Goal: Information Seeking & Learning: Obtain resource

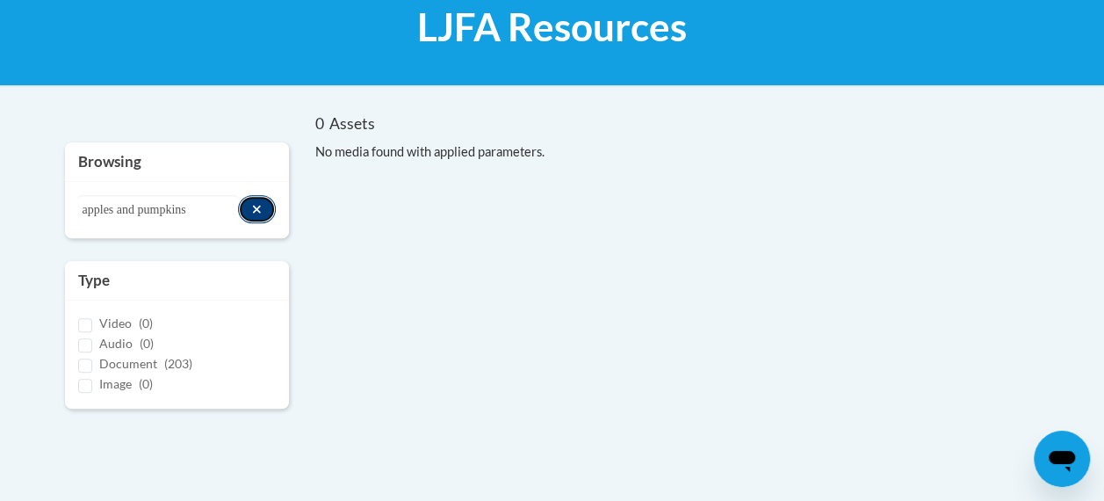
click at [260, 206] on icon "Search resources" at bounding box center [257, 209] width 10 height 12
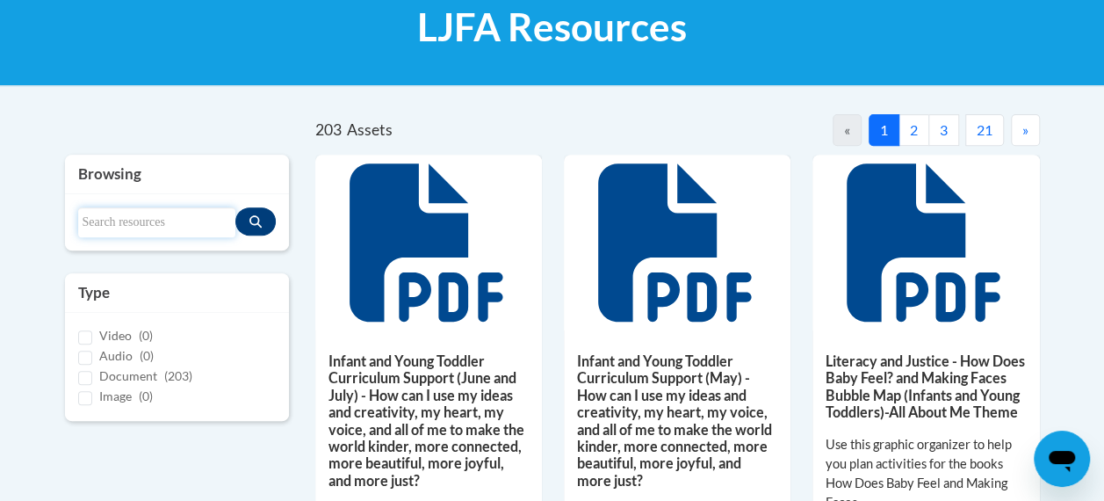
click at [155, 216] on input "Search resources" at bounding box center [156, 222] width 157 height 30
type input "l"
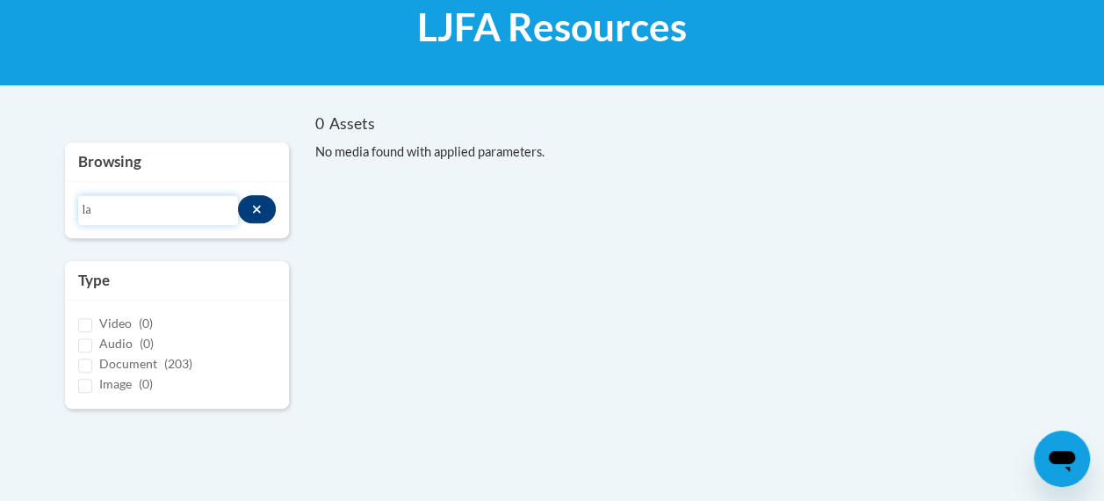
type input "l"
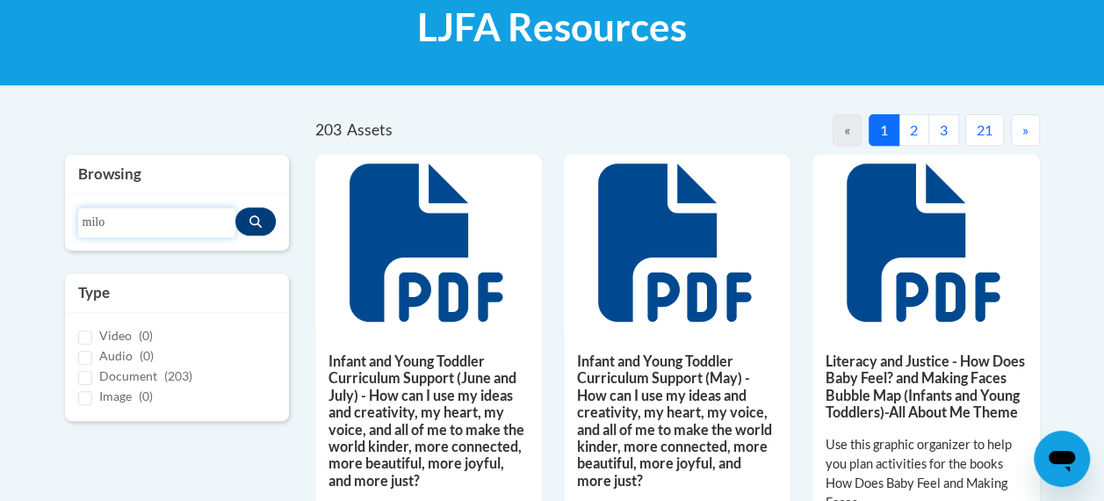
type input "milo"
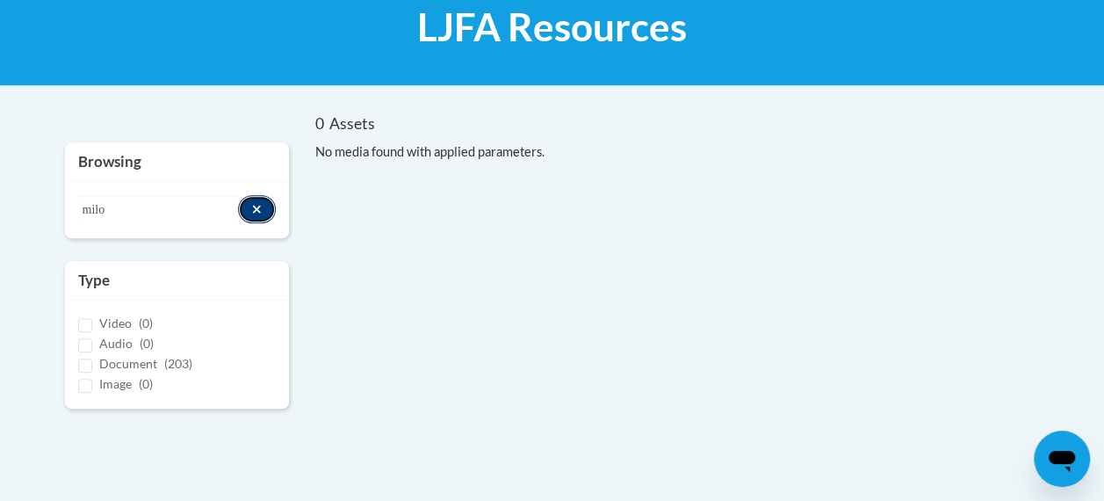
click at [251, 206] on button "Search resources" at bounding box center [257, 209] width 38 height 28
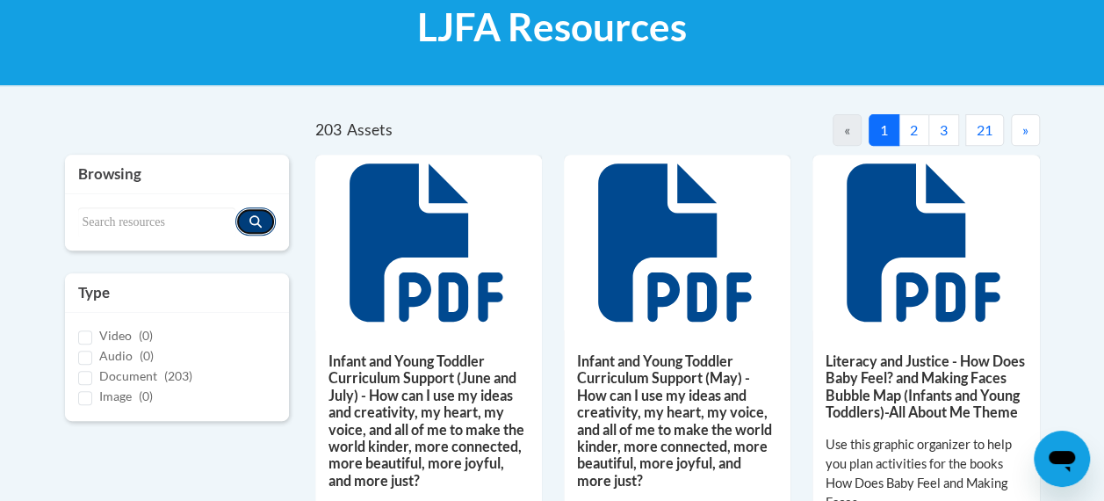
click at [235, 207] on button "Search resources" at bounding box center [255, 221] width 40 height 28
click at [167, 221] on input "Search resources" at bounding box center [156, 222] width 157 height 30
type input "Older Toddler"
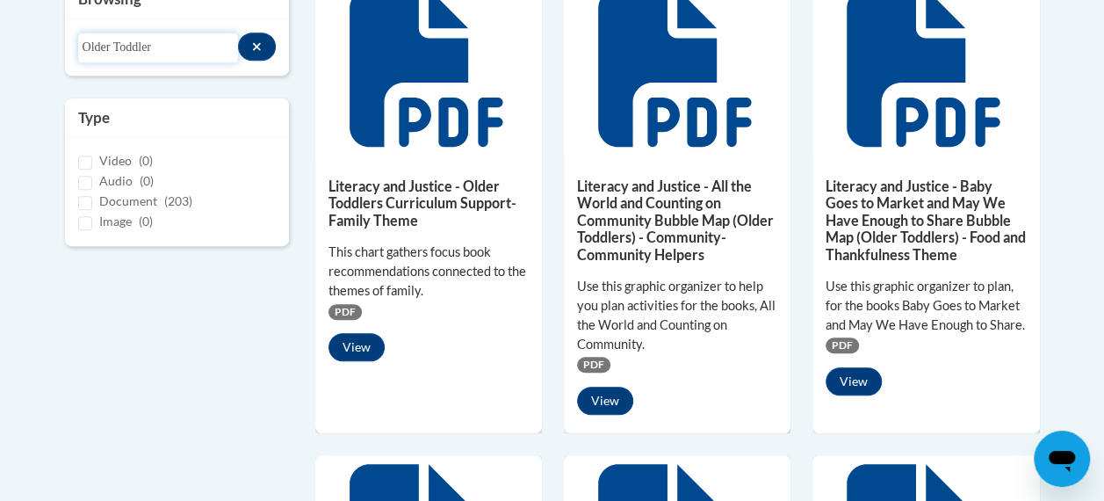
scroll to position [477, 0]
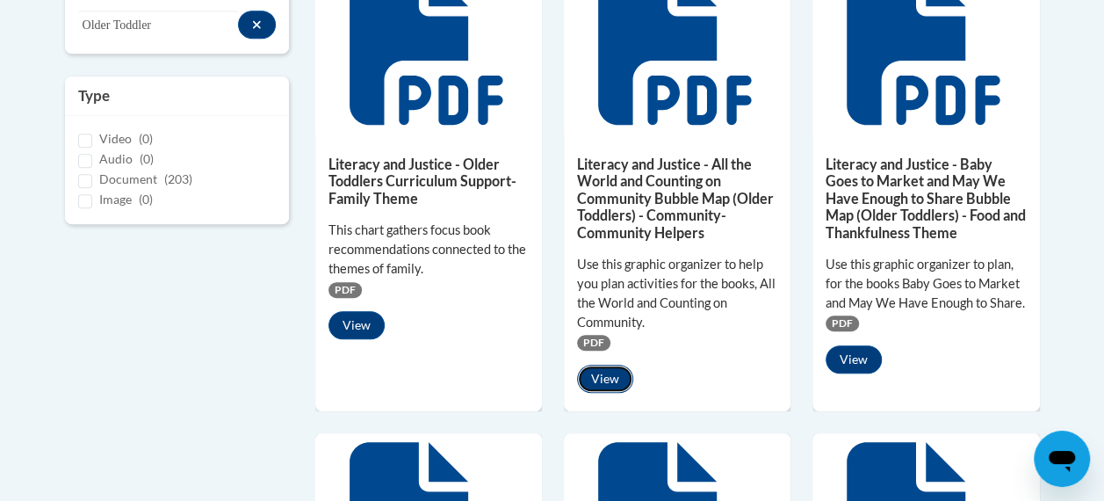
click at [611, 378] on button "View" at bounding box center [605, 379] width 56 height 28
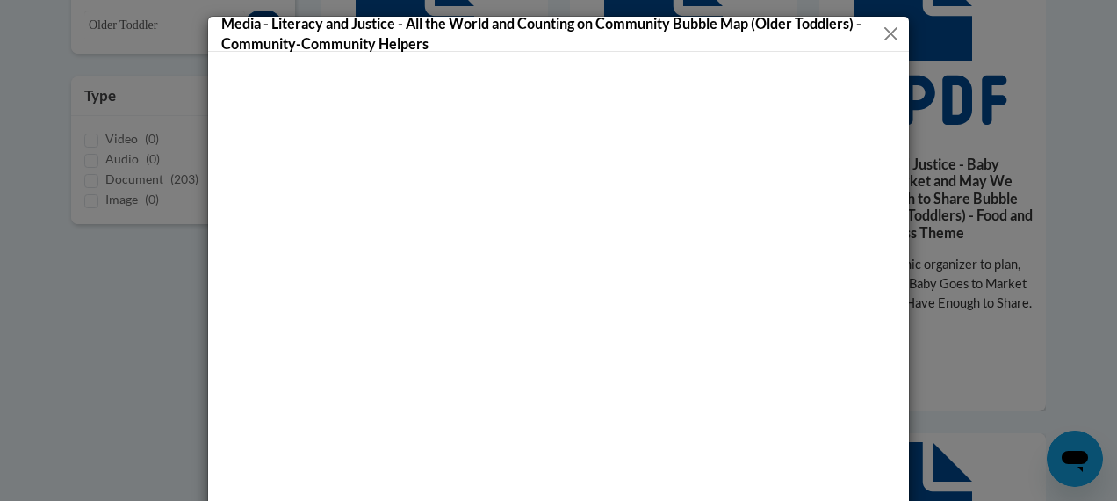
click at [885, 33] on button "Close" at bounding box center [891, 34] width 18 height 22
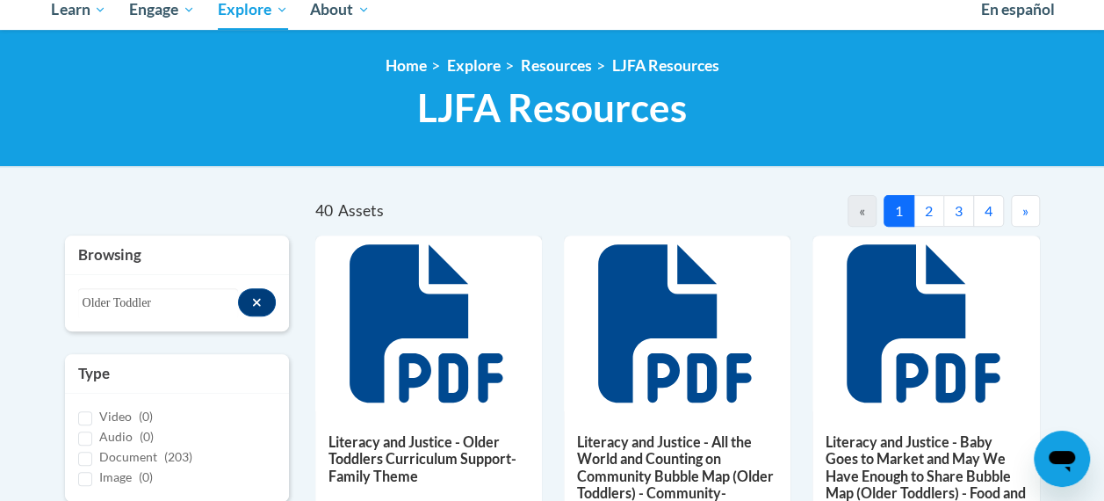
scroll to position [202, 0]
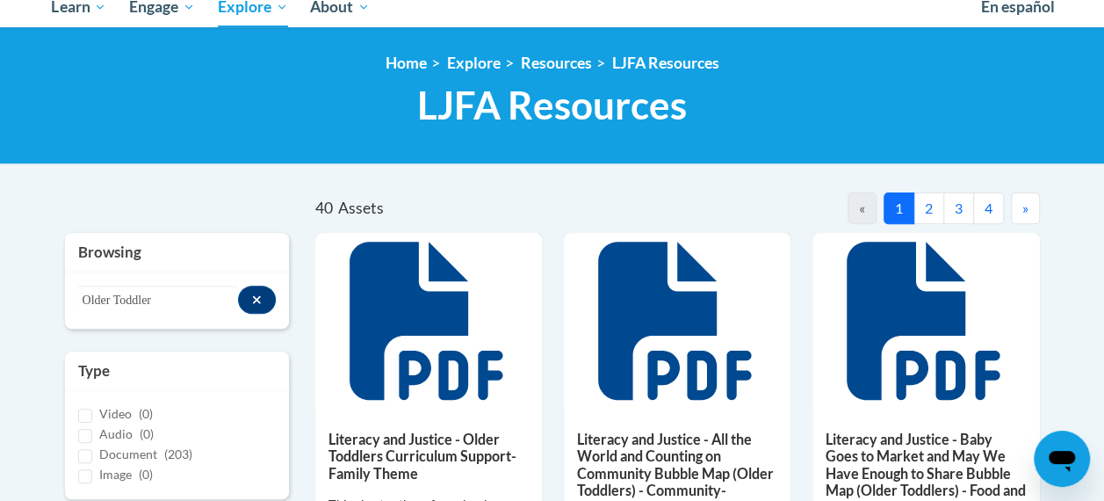
click at [933, 209] on button "2" at bounding box center [929, 208] width 31 height 32
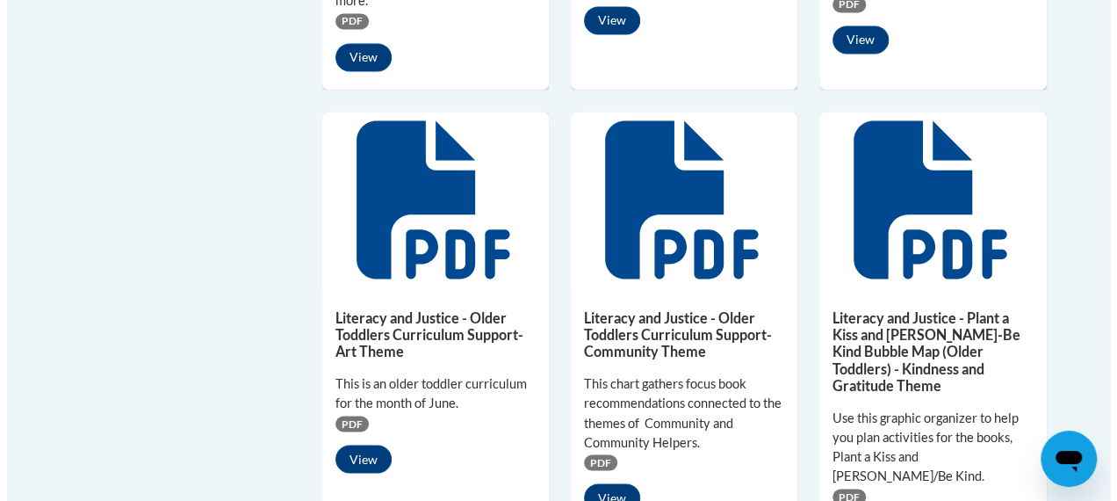
scroll to position [1275, 0]
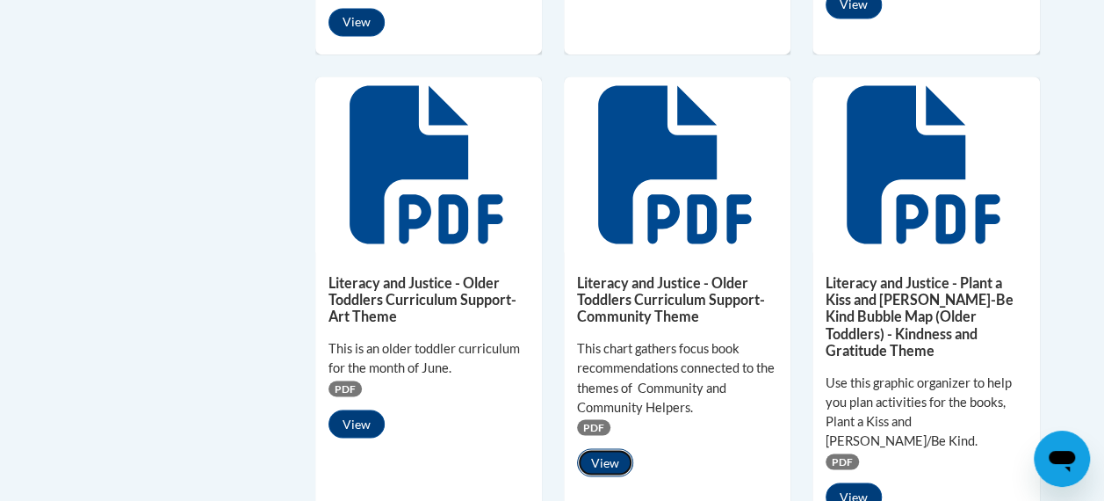
click at [599, 462] on button "View" at bounding box center [605, 462] width 56 height 28
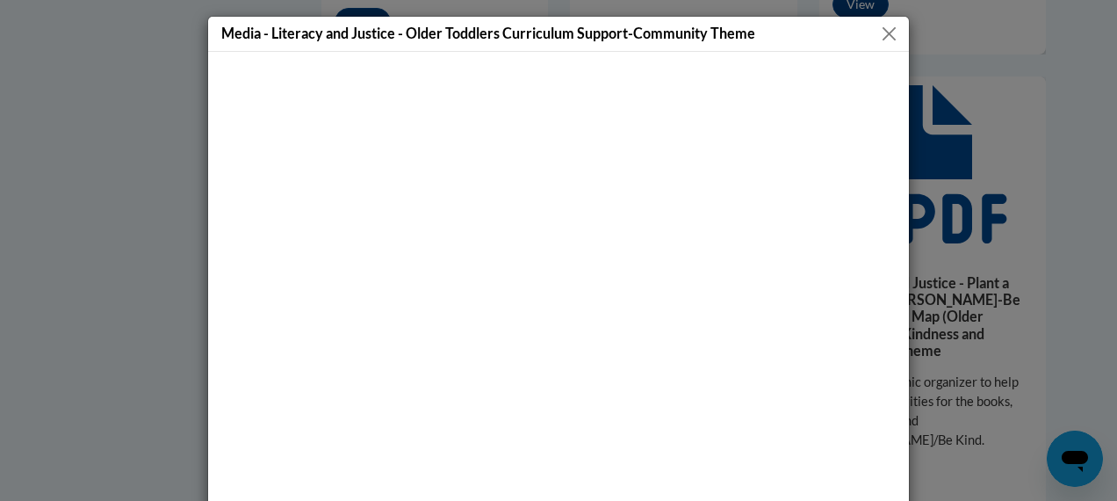
click at [882, 32] on button "Close" at bounding box center [889, 34] width 22 height 22
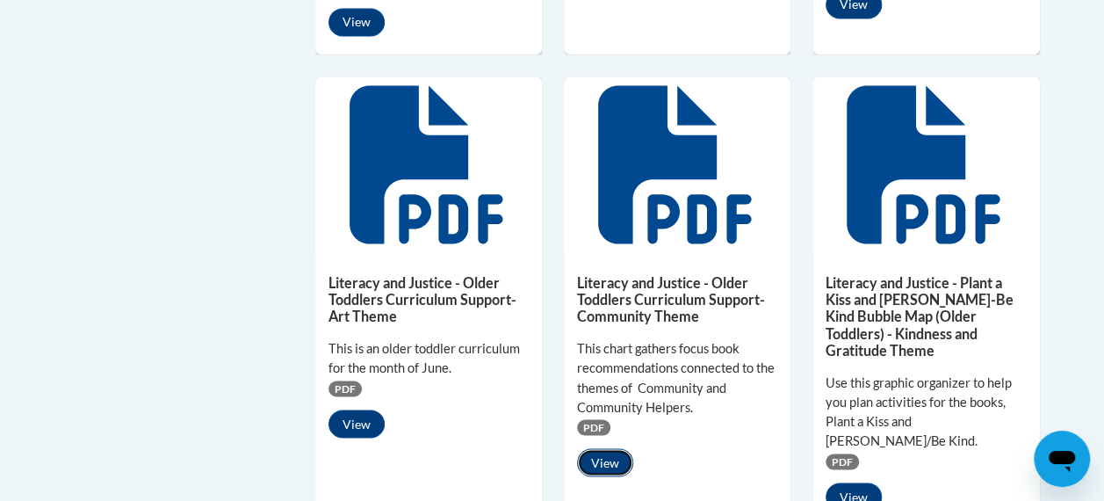
click at [605, 459] on button "View" at bounding box center [605, 462] width 56 height 28
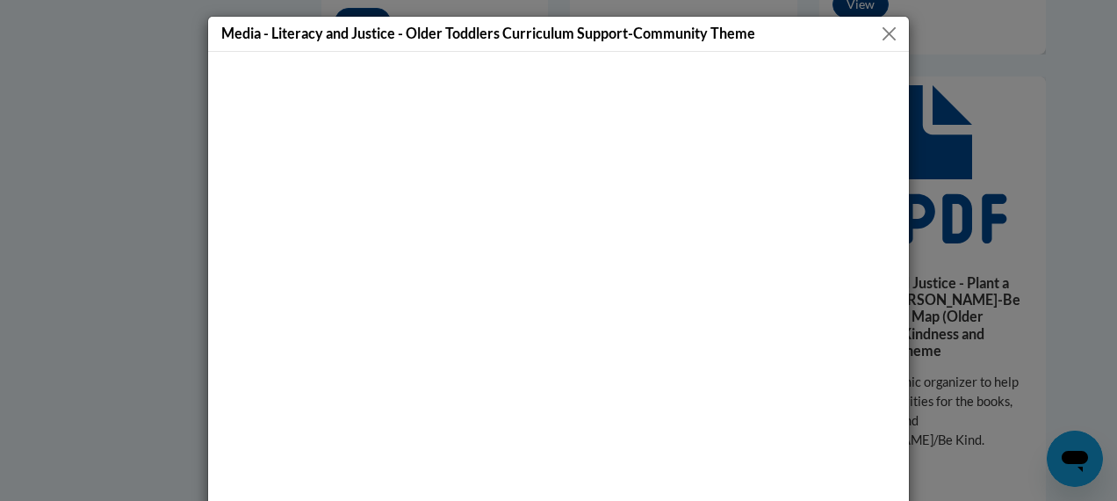
click at [889, 29] on button "Close" at bounding box center [889, 34] width 22 height 22
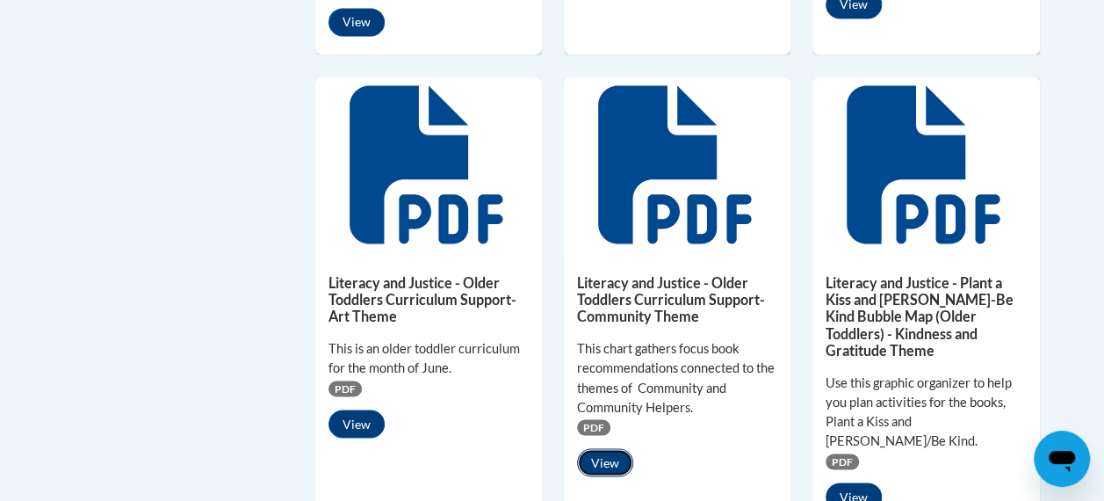
click at [625, 459] on button "View" at bounding box center [605, 462] width 56 height 28
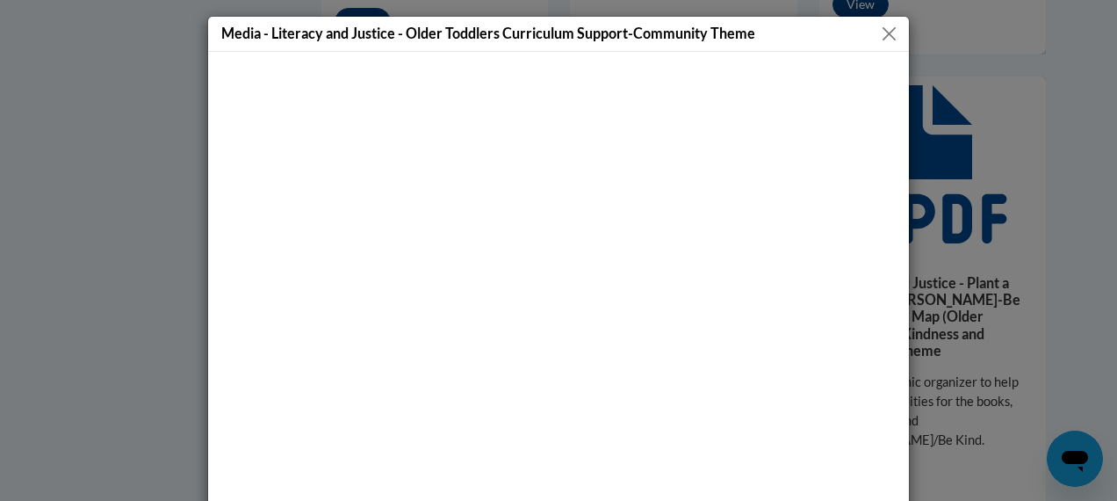
click at [888, 29] on button "Close" at bounding box center [889, 34] width 22 height 22
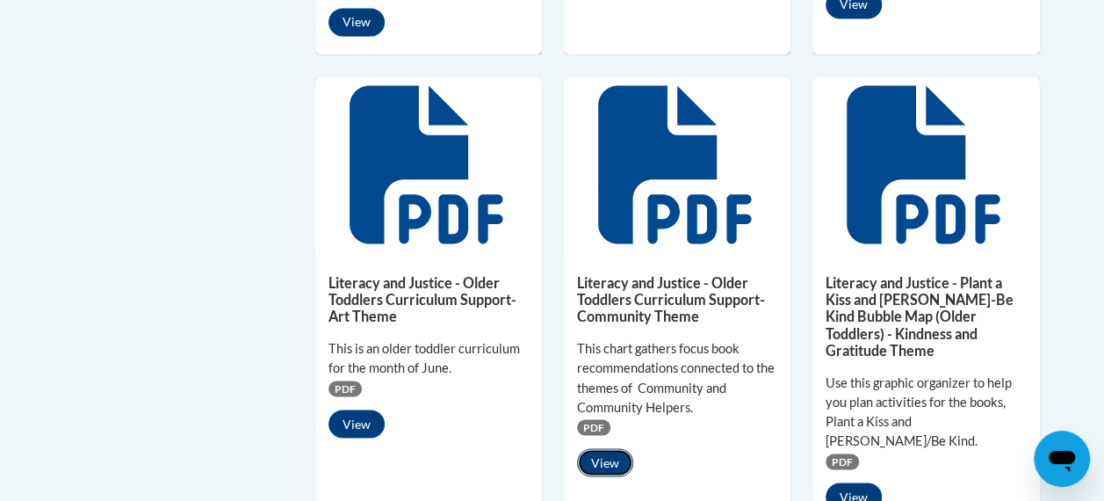
click at [601, 460] on button "View" at bounding box center [605, 462] width 56 height 28
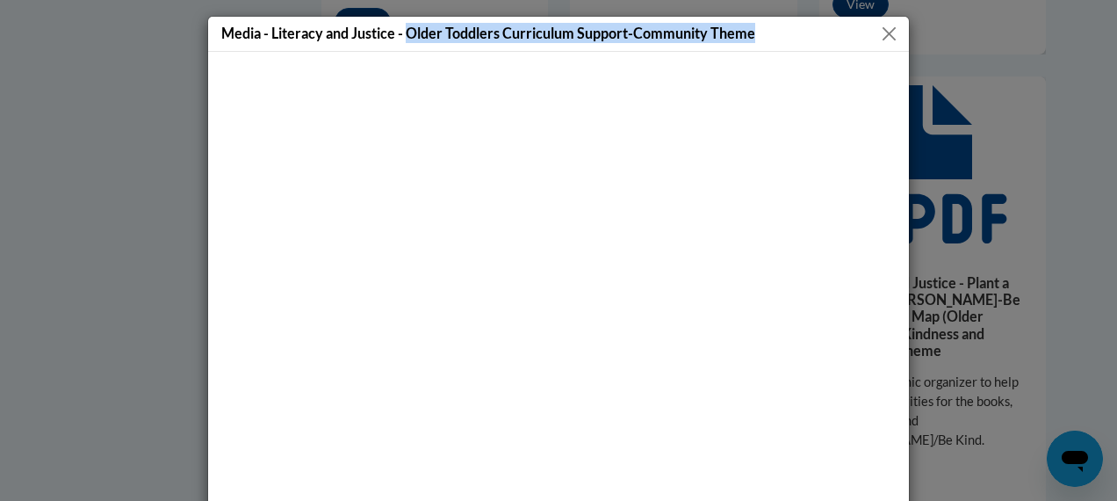
drag, startPoint x: 402, startPoint y: 35, endPoint x: 749, endPoint y: 39, distance: 347.0
click at [749, 39] on div "Media - Literacy and Justice - Older Toddlers Curriculum Support-Community Theme" at bounding box center [558, 34] width 701 height 35
copy h5 "Older Toddlers Curriculum Support-Community Theme"
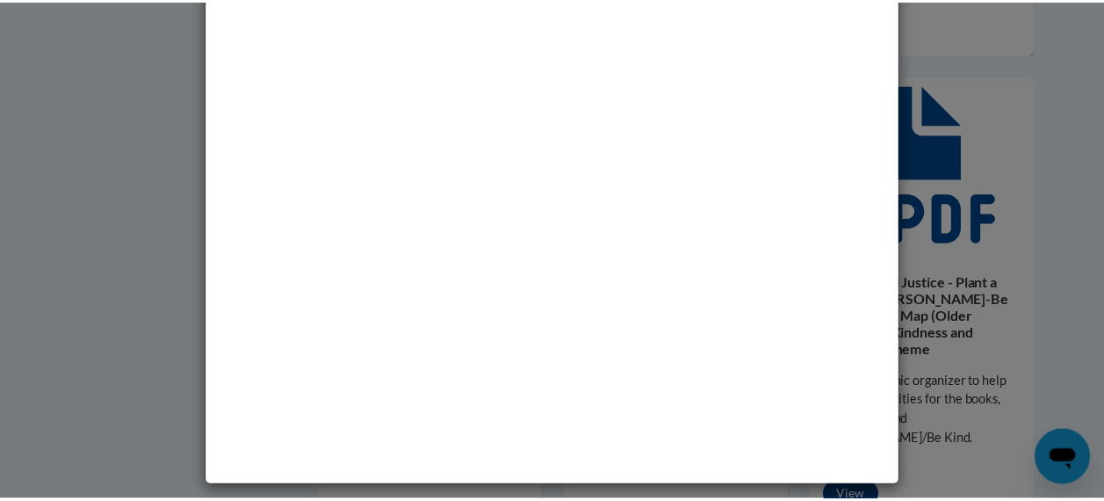
scroll to position [0, 0]
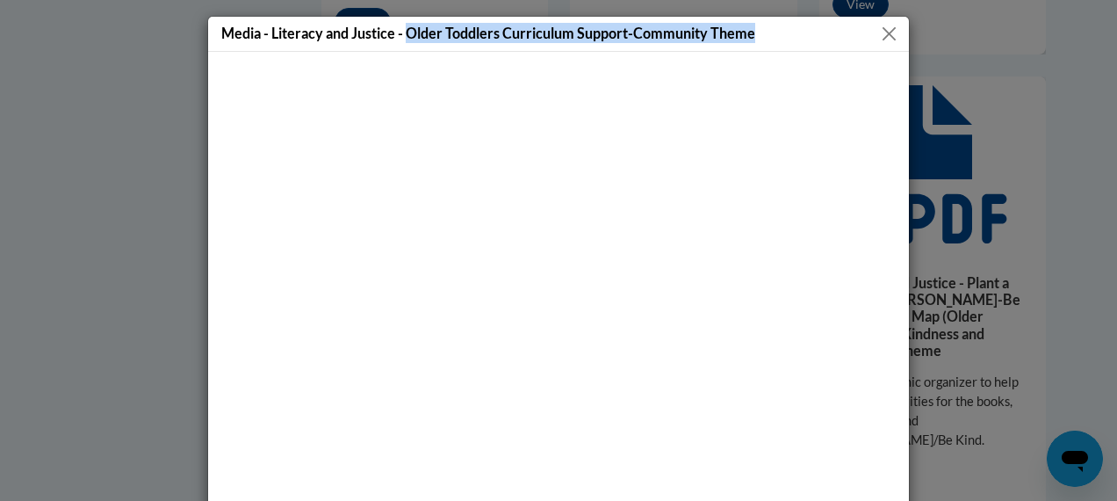
click at [885, 32] on button "Close" at bounding box center [889, 34] width 22 height 22
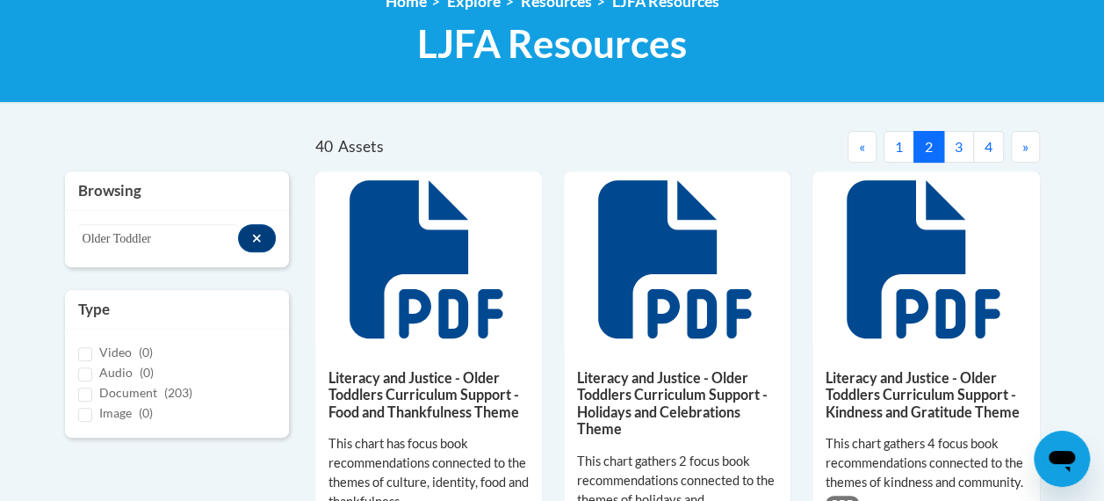
scroll to position [263, 0]
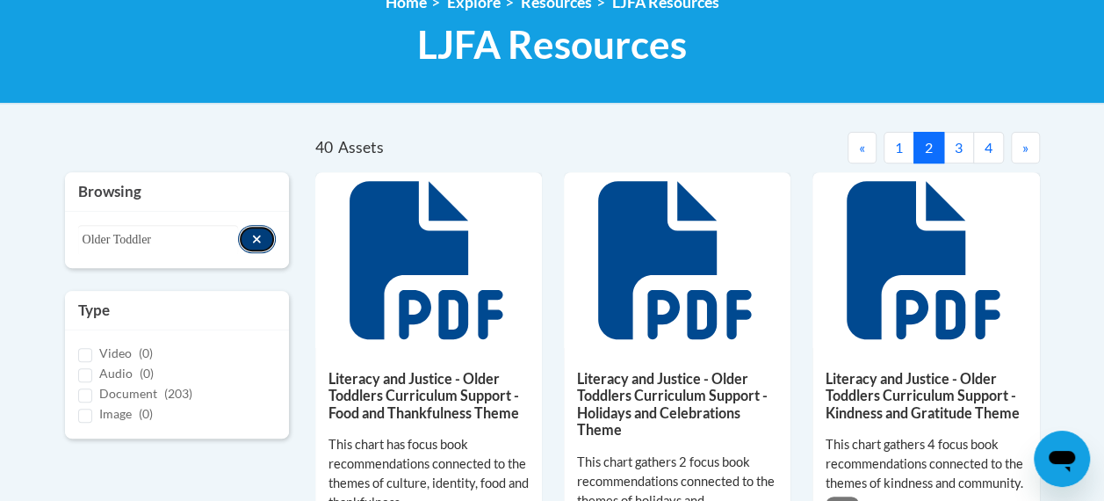
click at [255, 240] on icon "Search resources" at bounding box center [257, 239] width 8 height 8
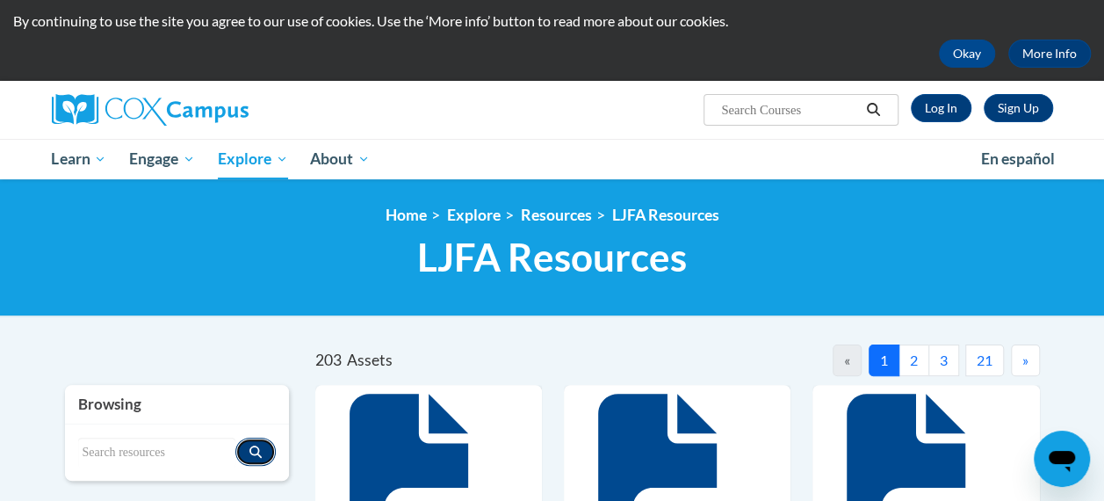
scroll to position [48, 0]
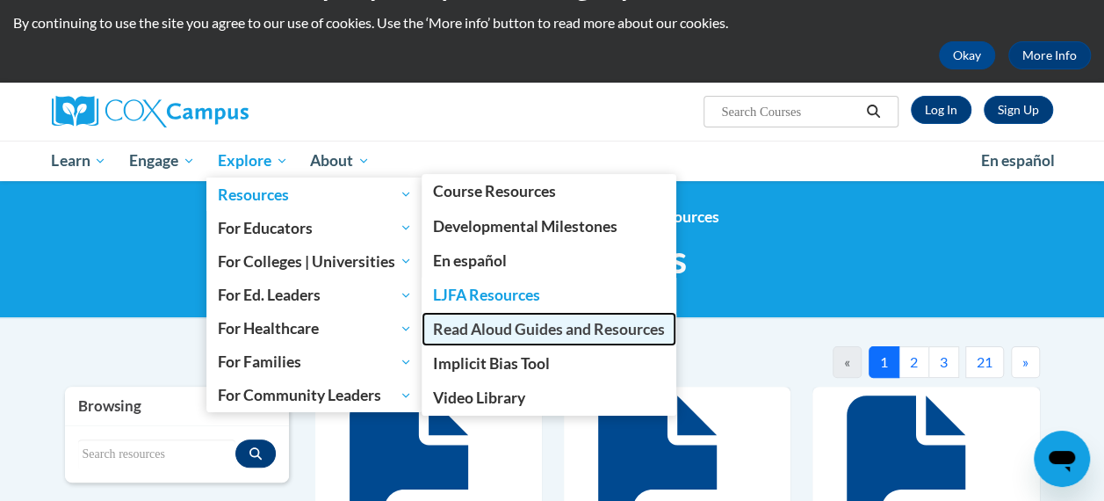
click at [485, 324] on span "Read Aloud Guides and Resources" at bounding box center [549, 329] width 232 height 18
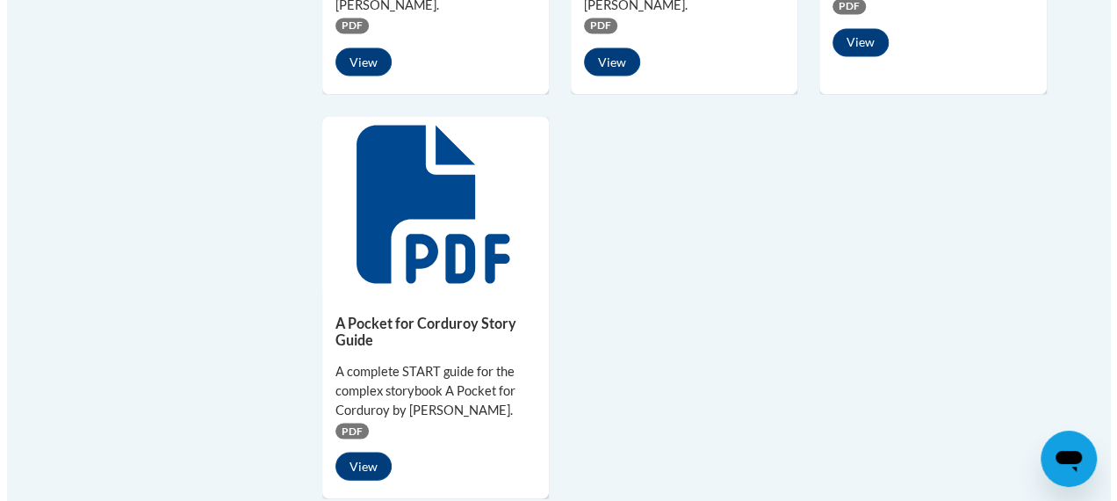
scroll to position [1592, 0]
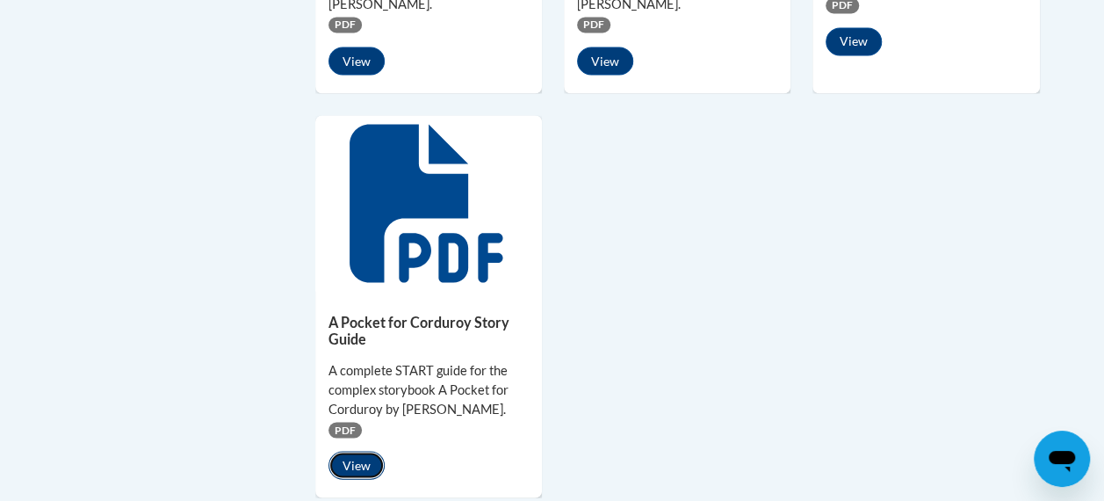
click at [364, 451] on button "View" at bounding box center [357, 465] width 56 height 28
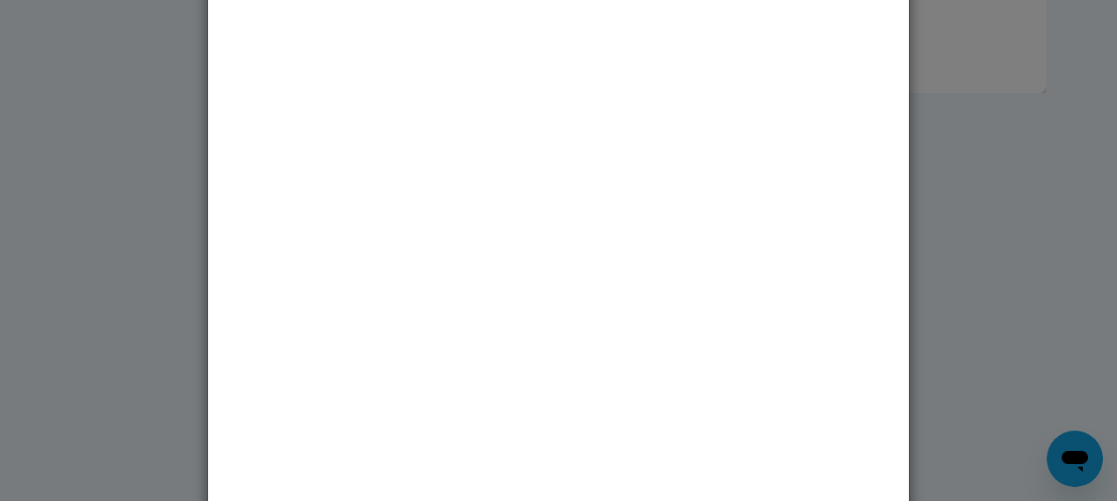
scroll to position [125, 0]
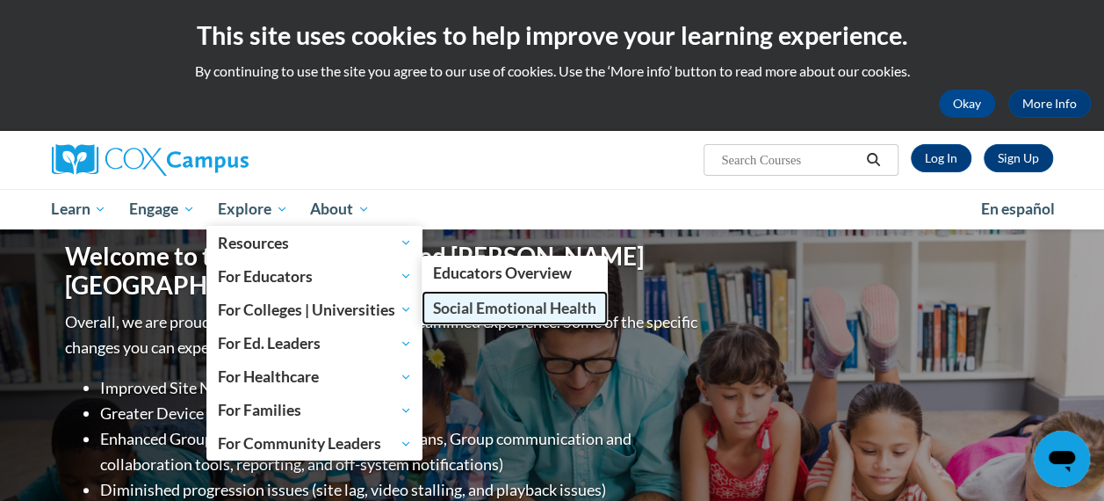
click at [488, 313] on span "Social Emotional Health" at bounding box center [514, 308] width 163 height 18
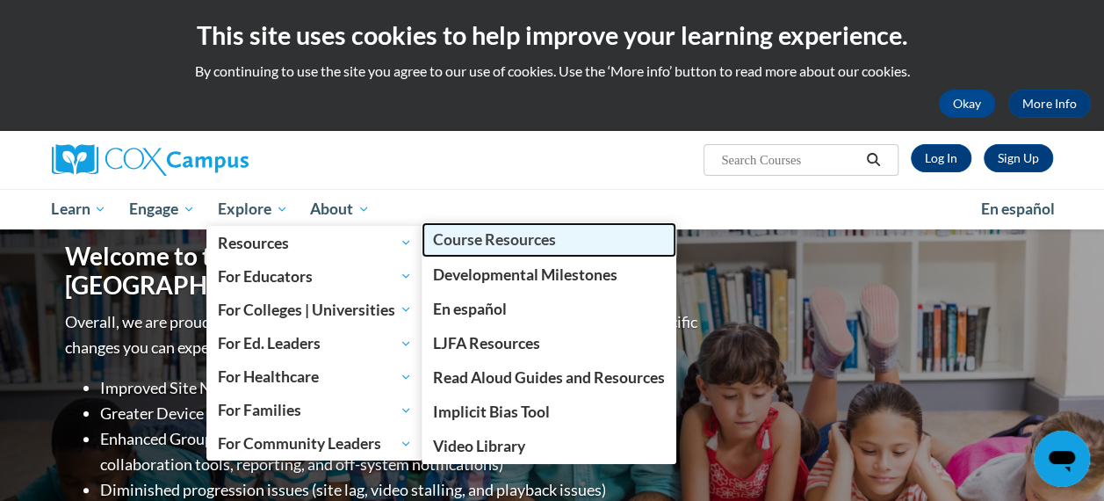
click at [507, 237] on span "Course Resources" at bounding box center [494, 239] width 123 height 18
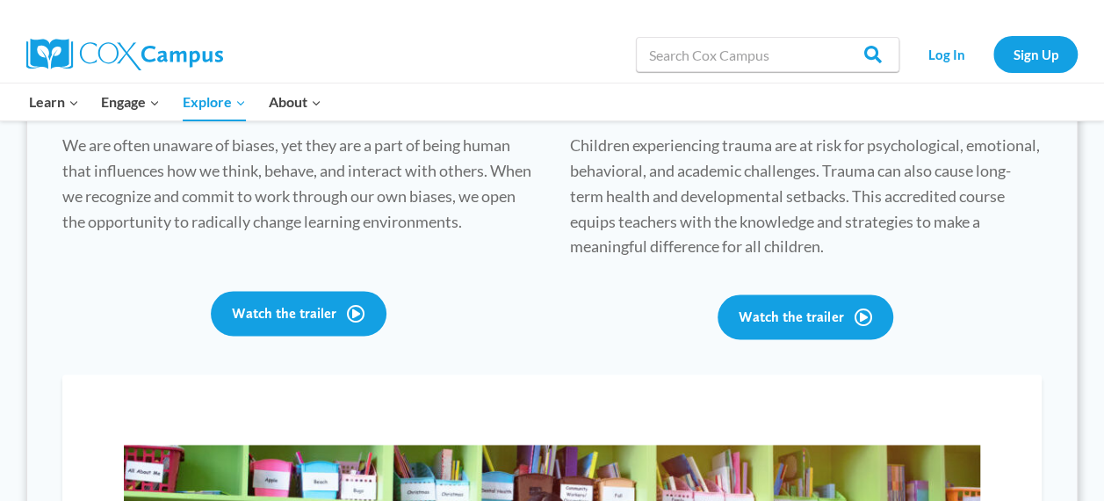
scroll to position [1057, 0]
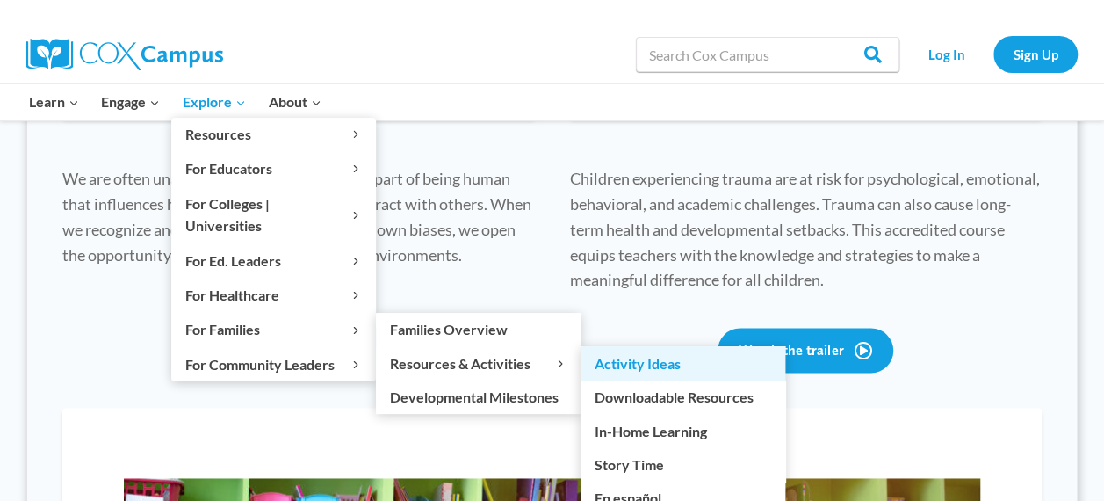
click at [625, 346] on link "Activity Ideas" at bounding box center [683, 362] width 205 height 33
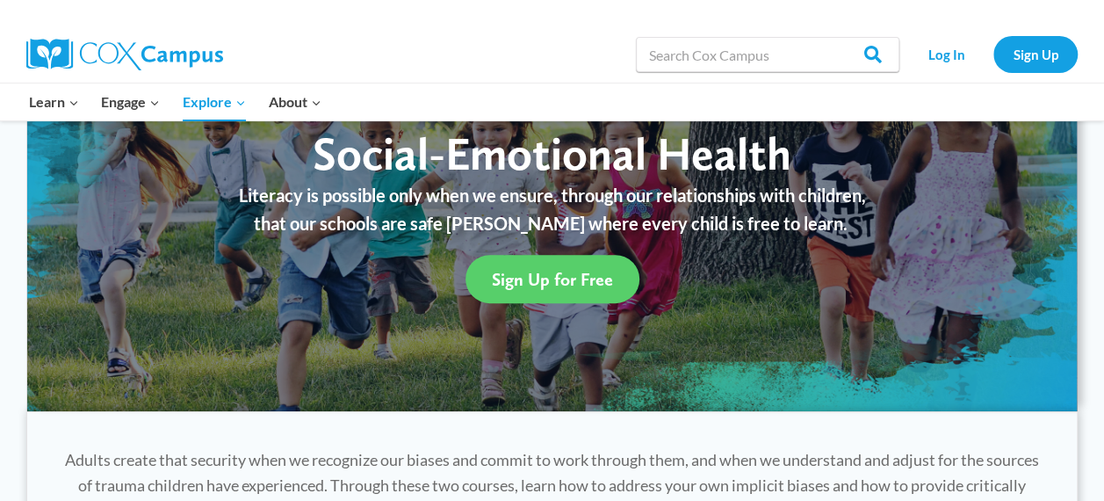
scroll to position [0, 0]
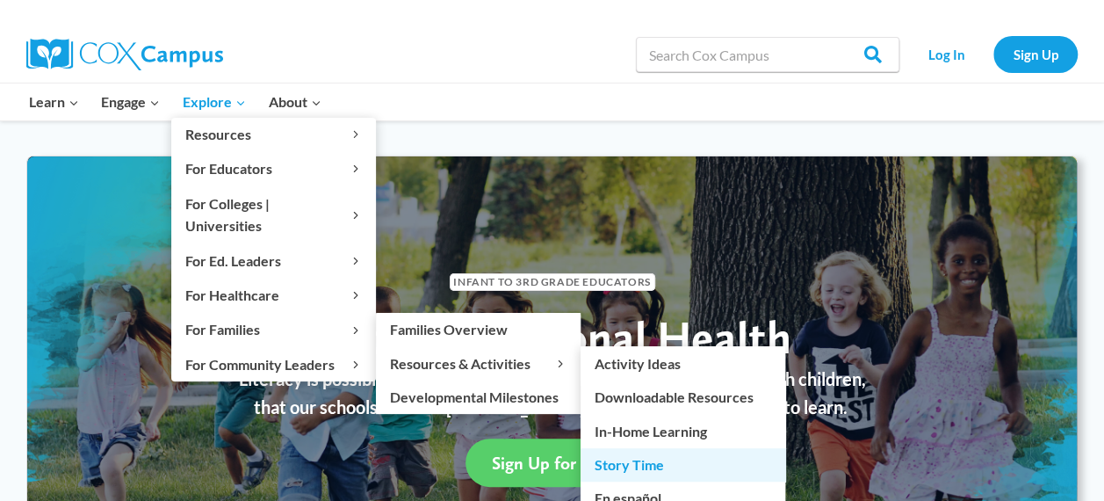
click at [663, 448] on link "Story Time" at bounding box center [683, 464] width 205 height 33
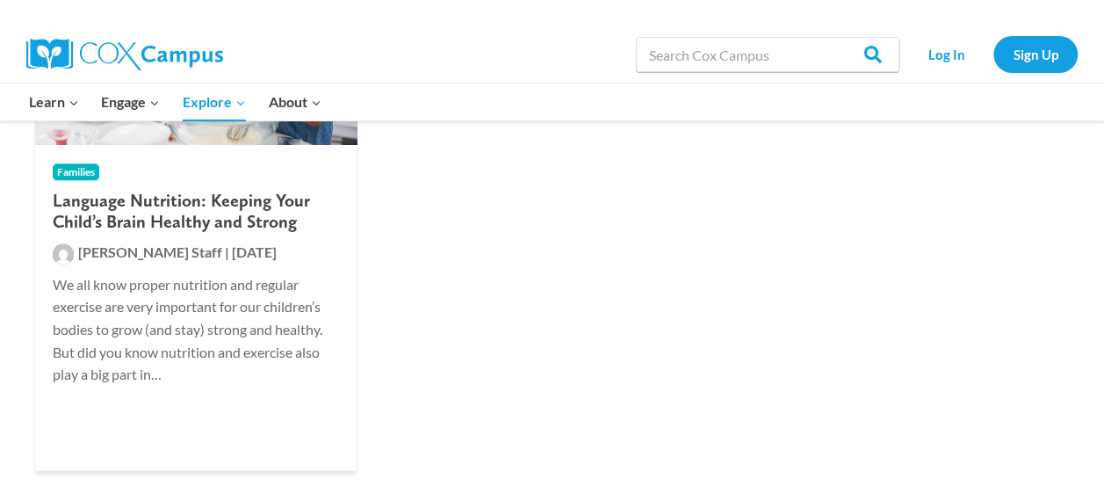
scroll to position [1020, 0]
click at [211, 212] on h2 "Language Nutrition: Keeping Your Child’s Brain Healthy and Strong" at bounding box center [196, 212] width 286 height 42
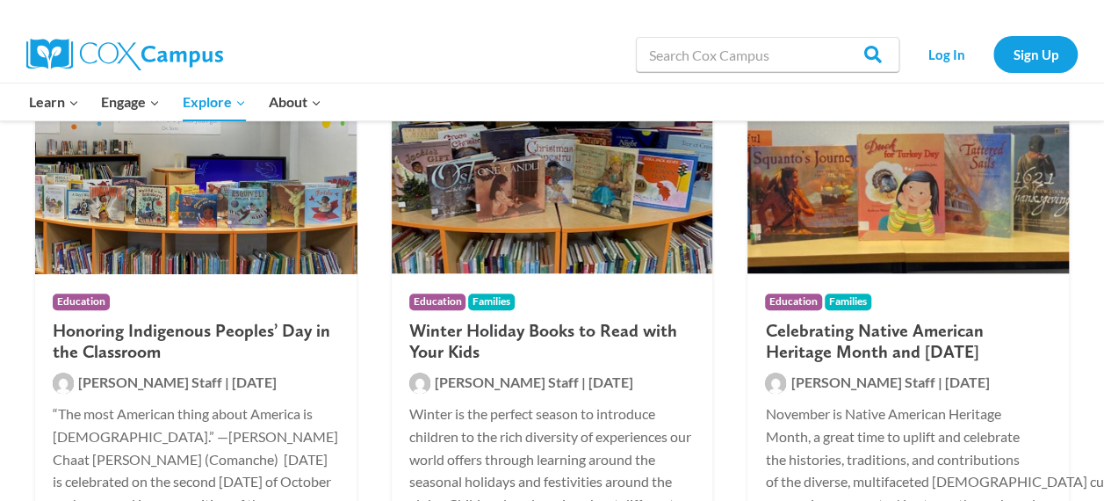
scroll to position [343, 0]
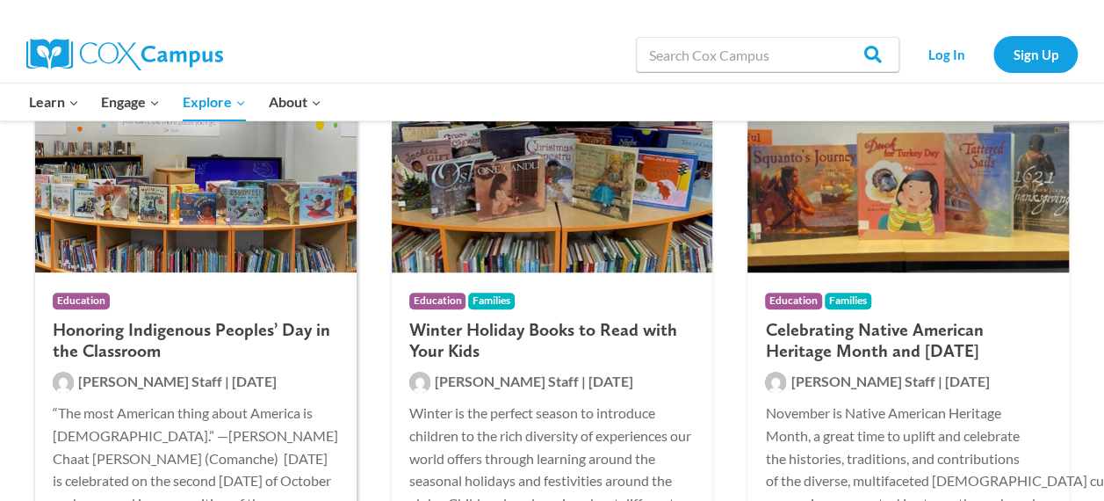
click at [163, 329] on h2 "Honoring Indigenous Peoples’ Day in the Classroom" at bounding box center [196, 340] width 286 height 42
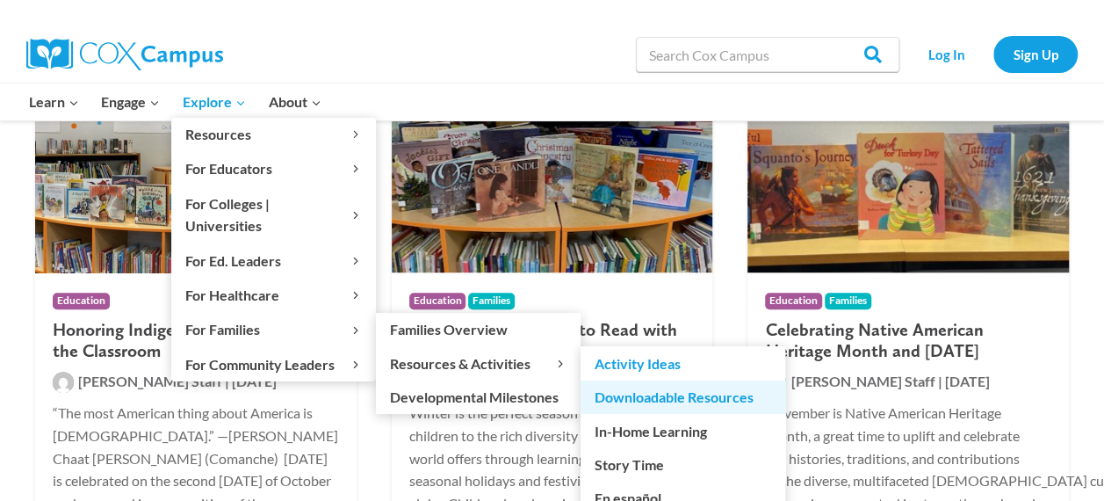
click at [641, 380] on link "Downloadable Resources" at bounding box center [683, 396] width 205 height 33
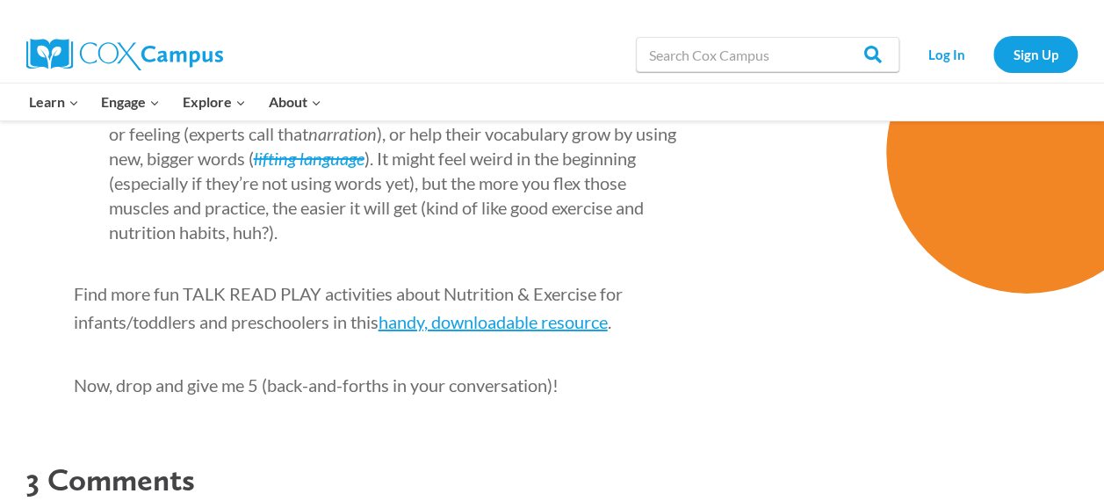
scroll to position [2767, 0]
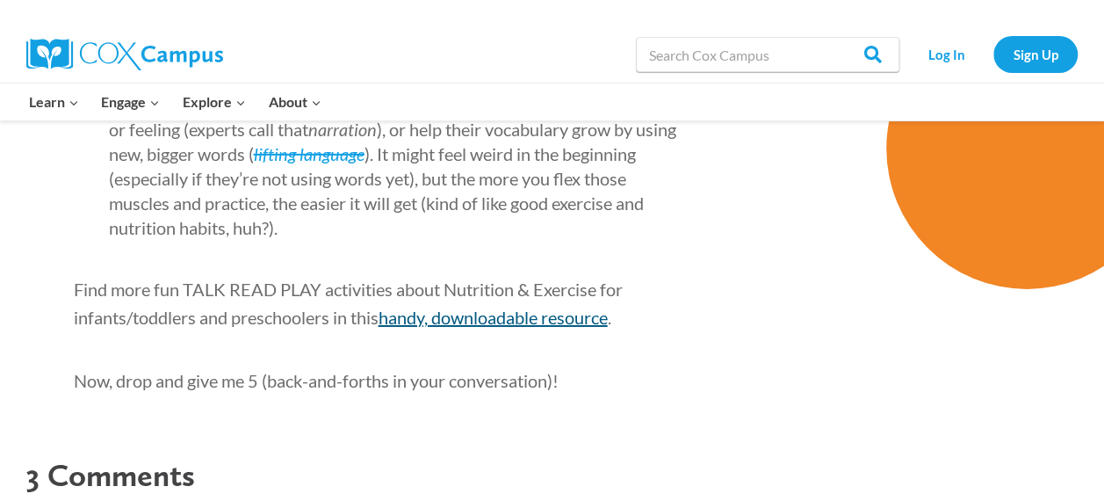
click at [473, 307] on link "handy, downloadable resource" at bounding box center [493, 317] width 229 height 21
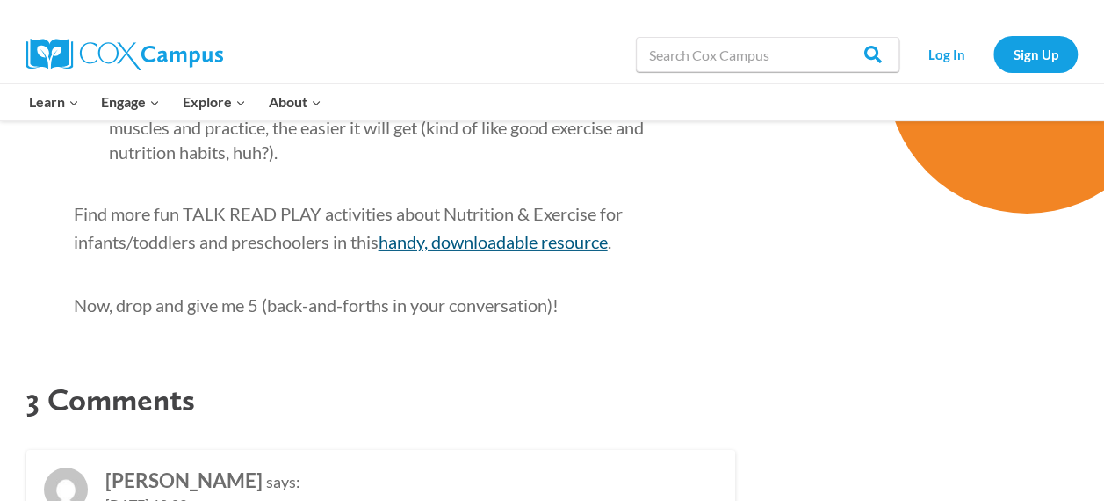
scroll to position [2837, 0]
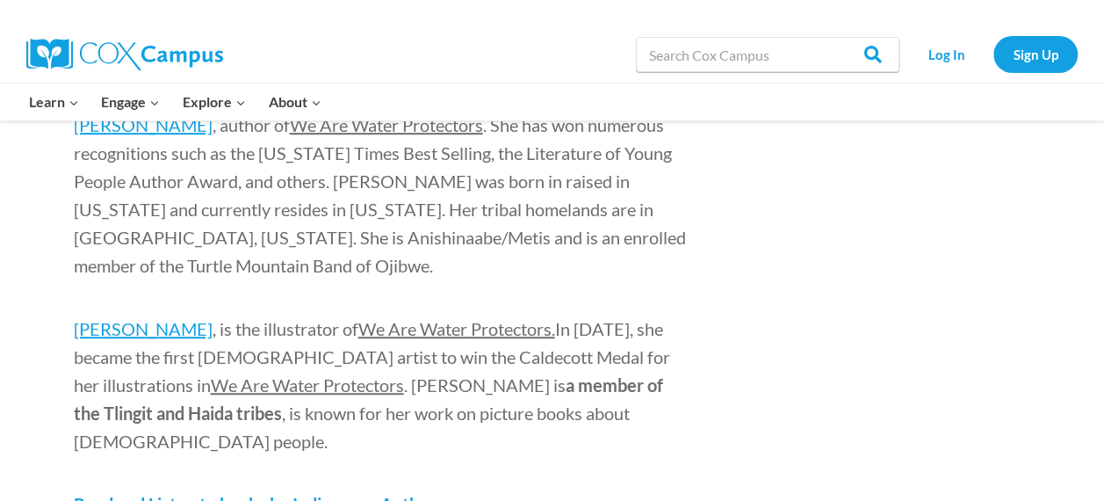
scroll to position [3827, 0]
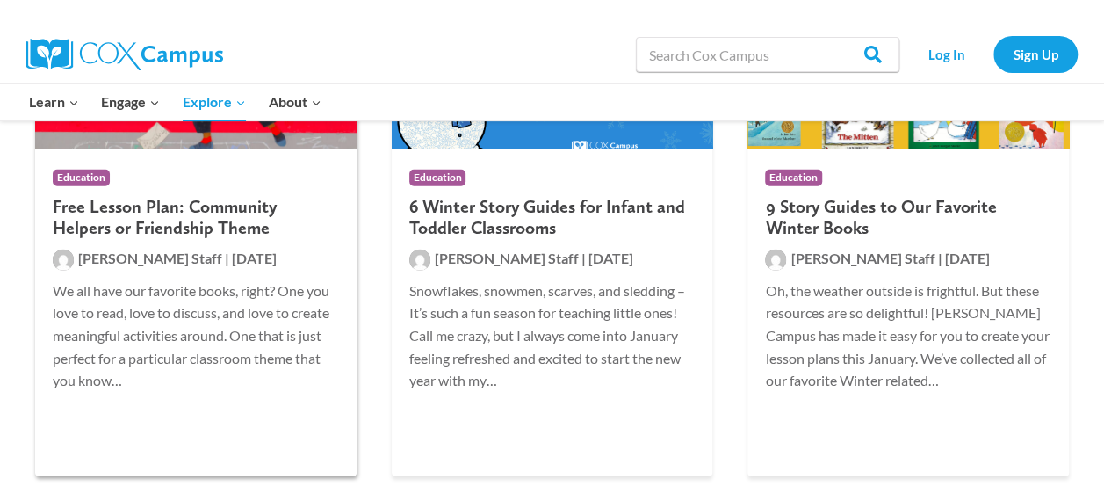
scroll to position [2115, 0]
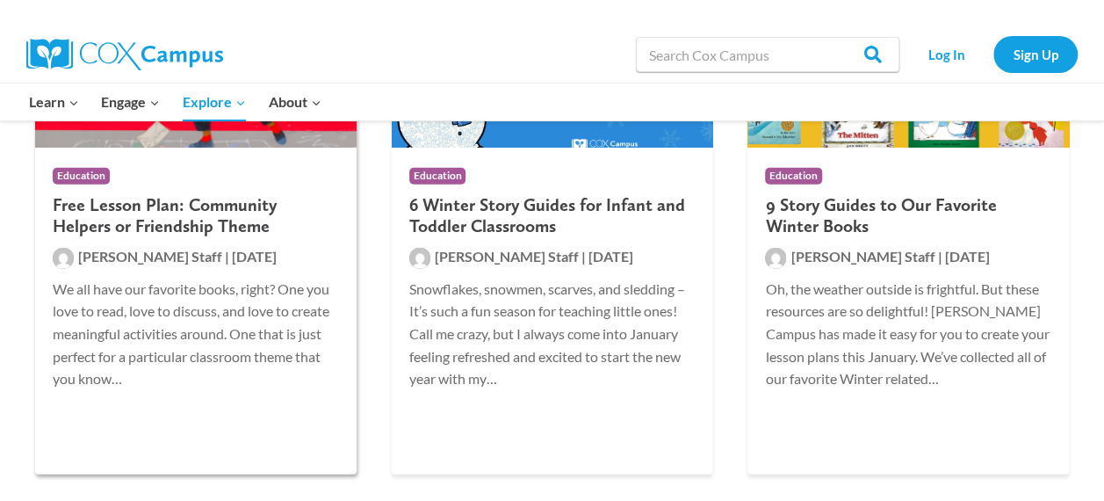
click at [144, 229] on h2 "Free Lesson Plan: Community Helpers or Friendship Theme" at bounding box center [196, 215] width 286 height 42
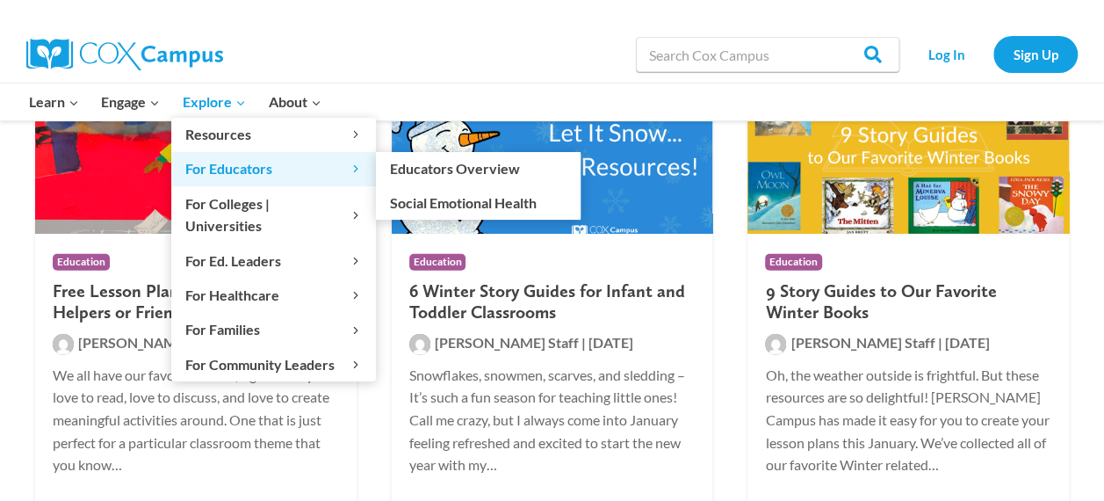
scroll to position [2115, 0]
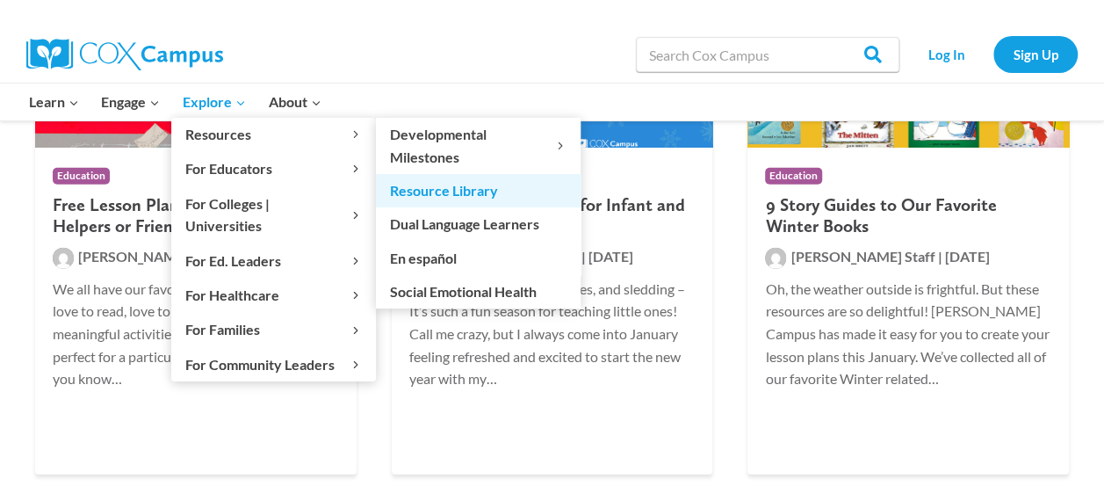
click at [444, 189] on link "Resource Library" at bounding box center [478, 190] width 205 height 33
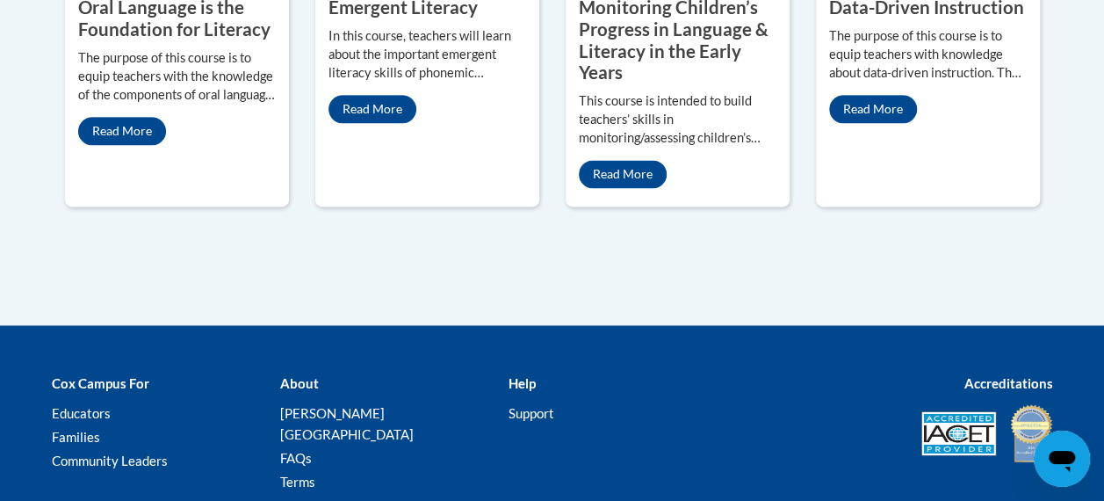
scroll to position [1116, 0]
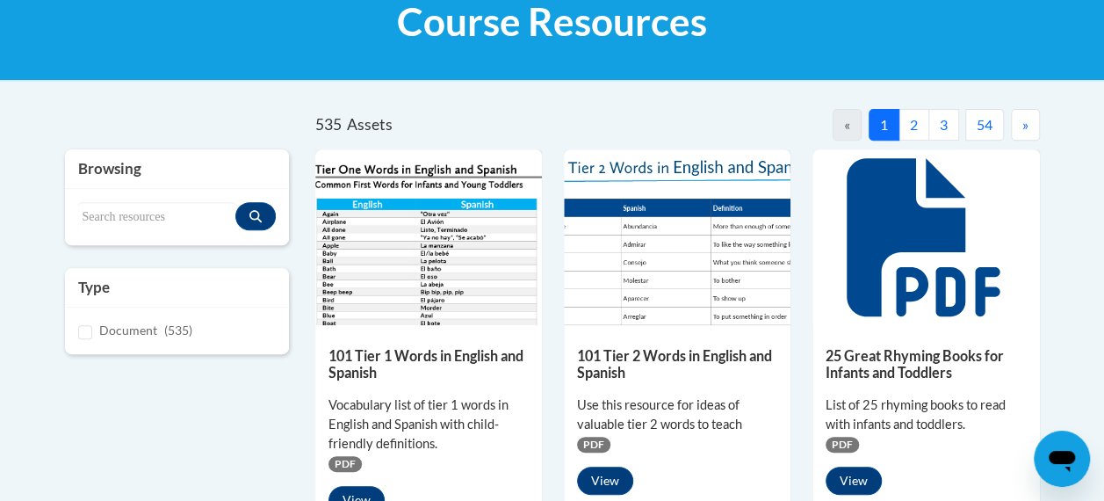
scroll to position [276, 0]
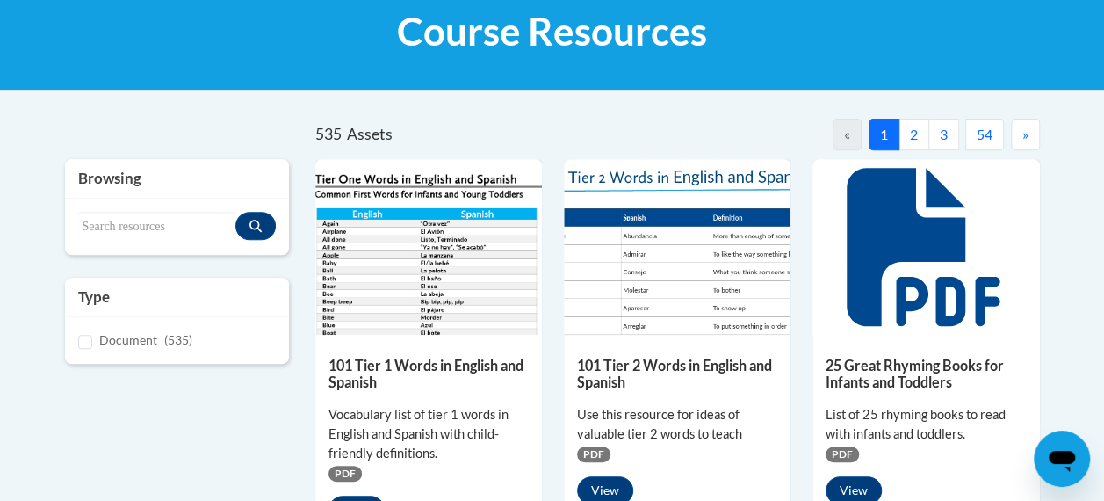
click at [915, 138] on button "2" at bounding box center [914, 135] width 31 height 32
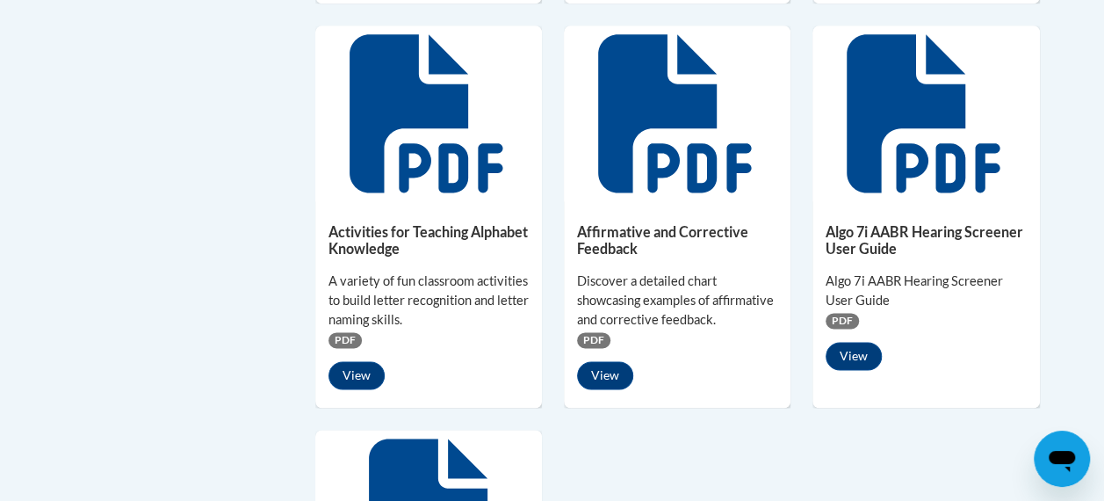
scroll to position [1183, 0]
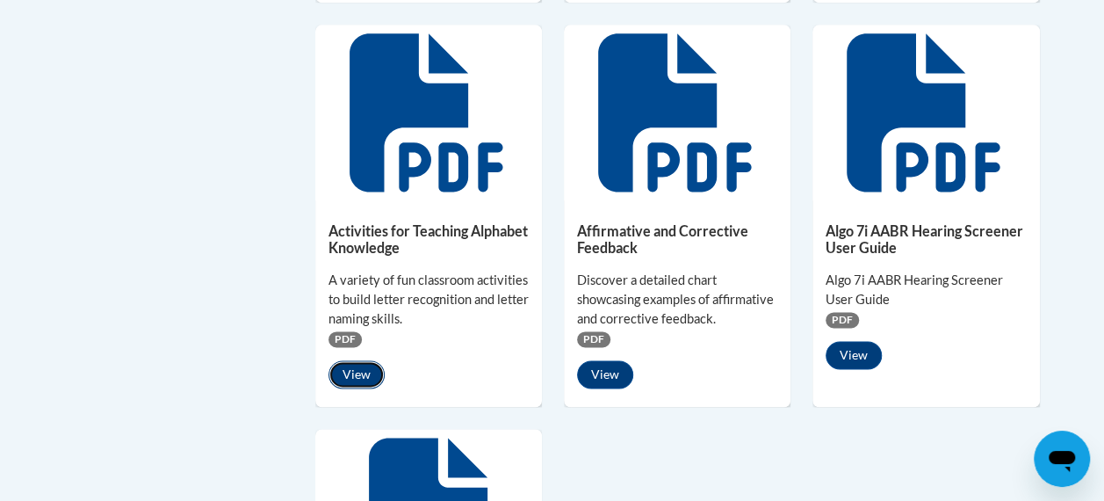
click at [360, 372] on button "View" at bounding box center [357, 374] width 56 height 28
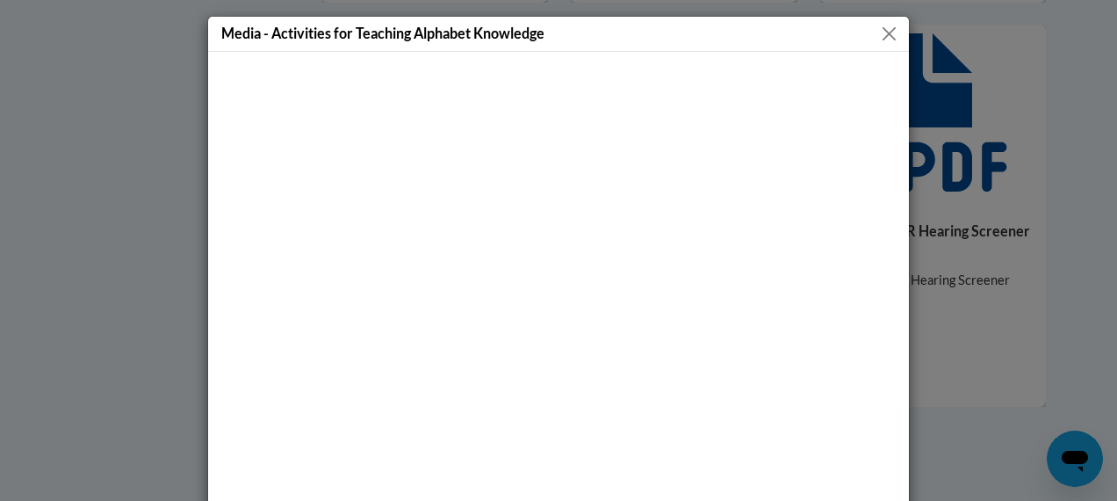
click at [881, 38] on button "Close" at bounding box center [889, 34] width 22 height 22
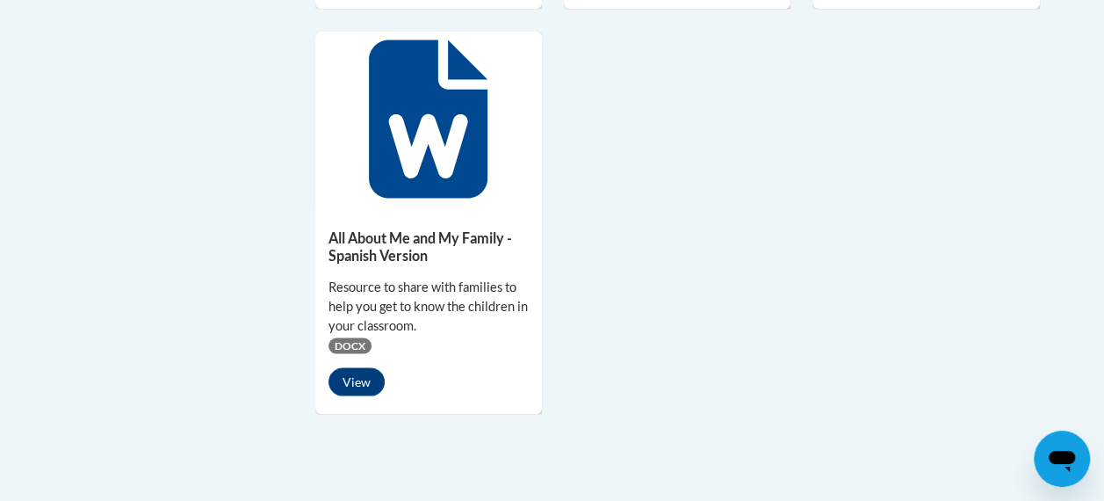
scroll to position [1582, 0]
click at [363, 379] on button "View" at bounding box center [357, 380] width 56 height 28
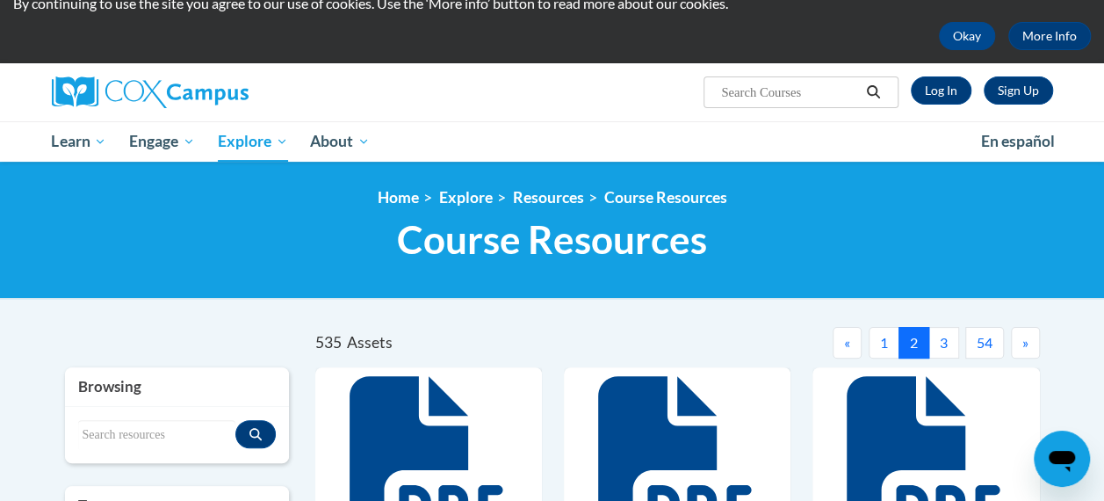
scroll to position [0, 0]
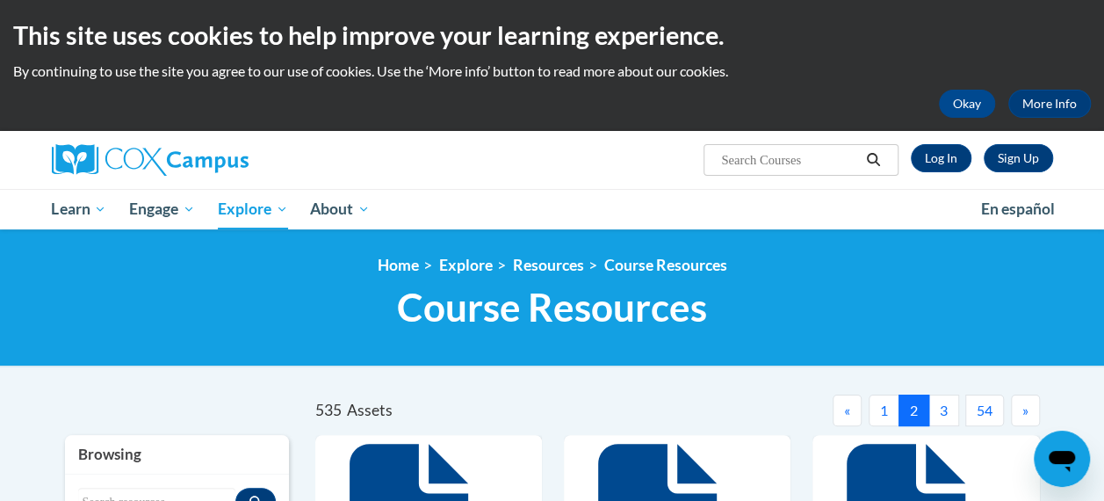
click at [943, 413] on button "3" at bounding box center [944, 410] width 31 height 32
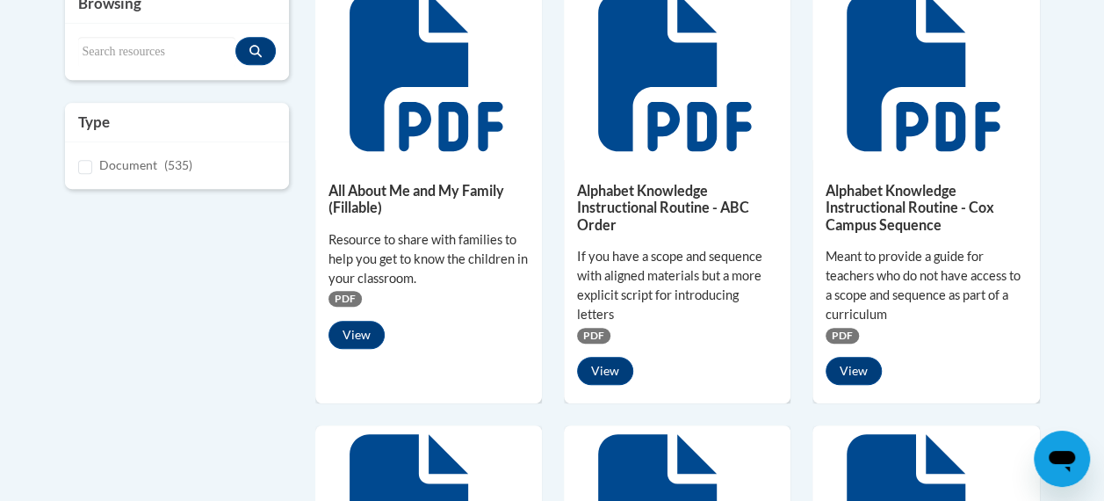
scroll to position [479, 0]
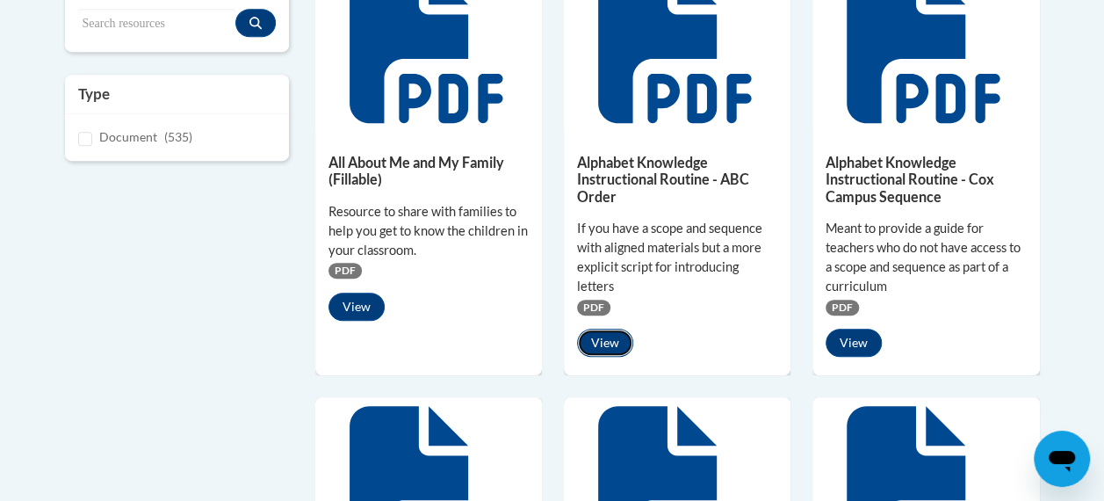
click at [606, 336] on button "View" at bounding box center [605, 343] width 56 height 28
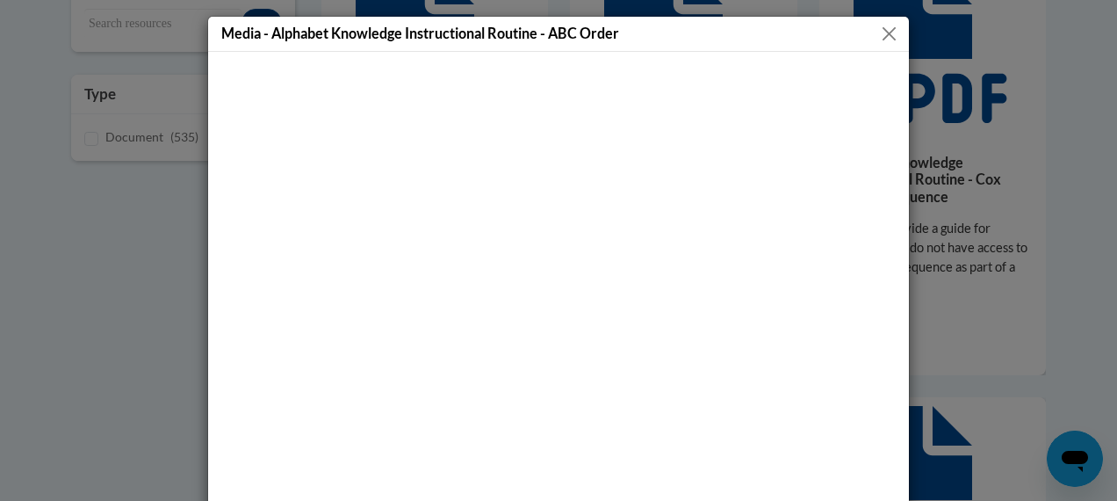
click at [882, 35] on button "Close" at bounding box center [889, 34] width 22 height 22
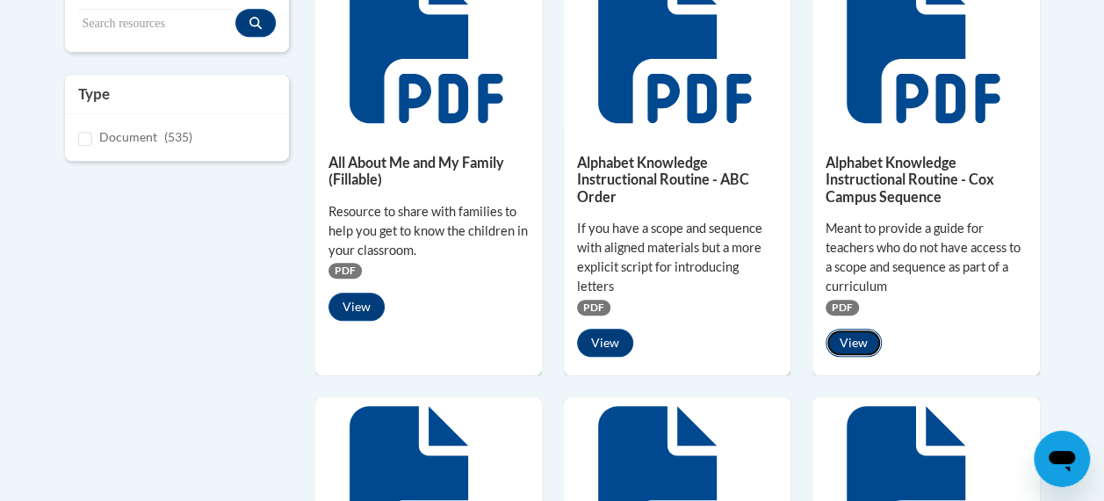
click at [856, 341] on button "View" at bounding box center [854, 343] width 56 height 28
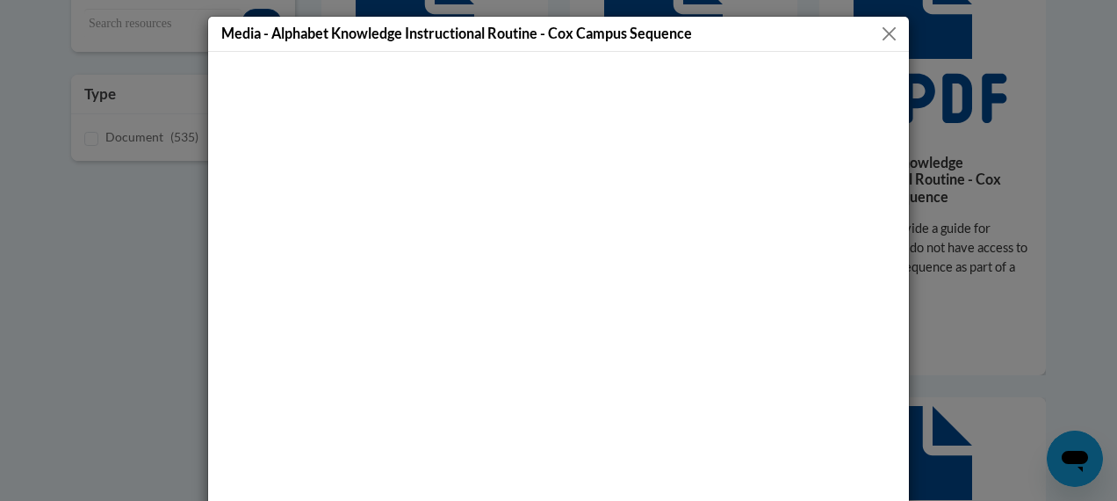
click at [880, 33] on button "Close" at bounding box center [889, 34] width 22 height 22
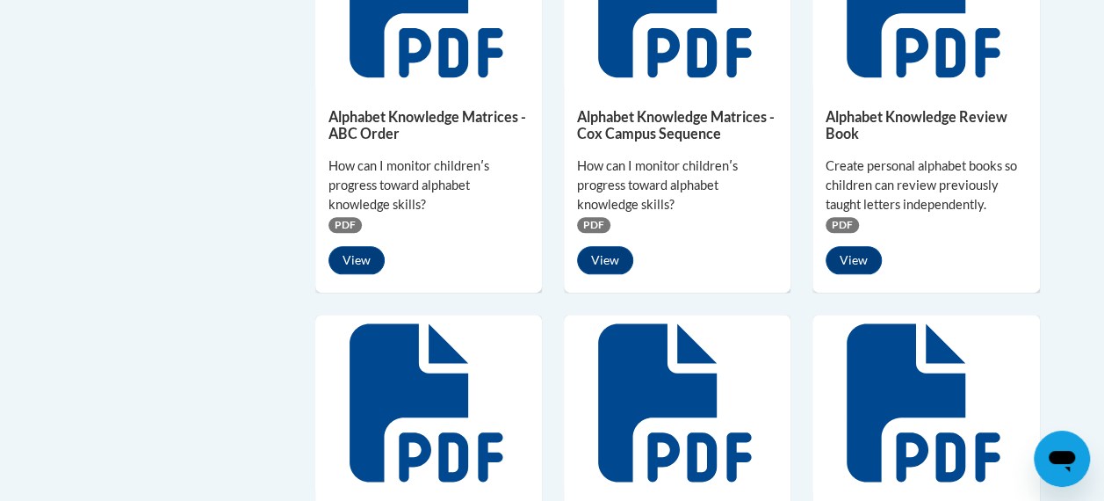
scroll to position [972, 0]
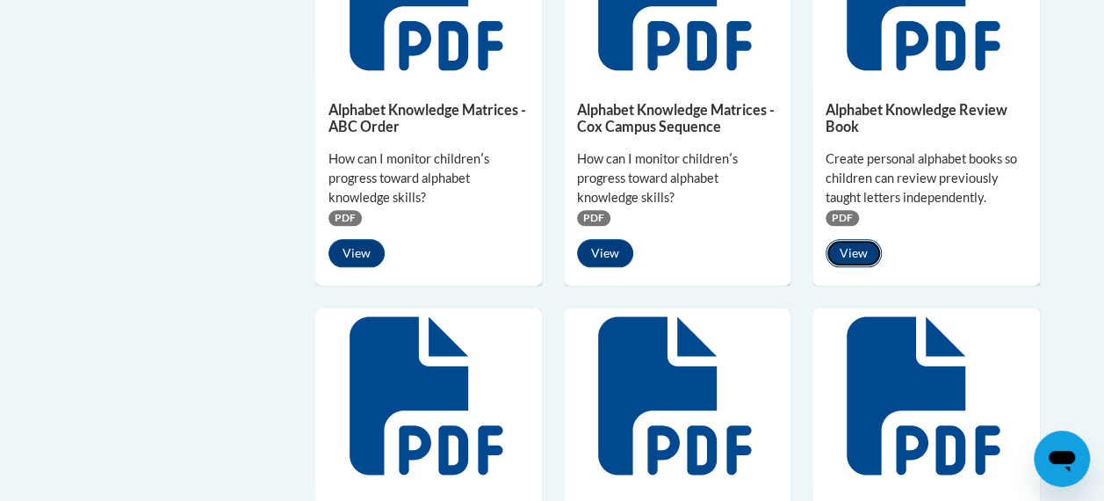
click at [856, 244] on button "View" at bounding box center [854, 253] width 56 height 28
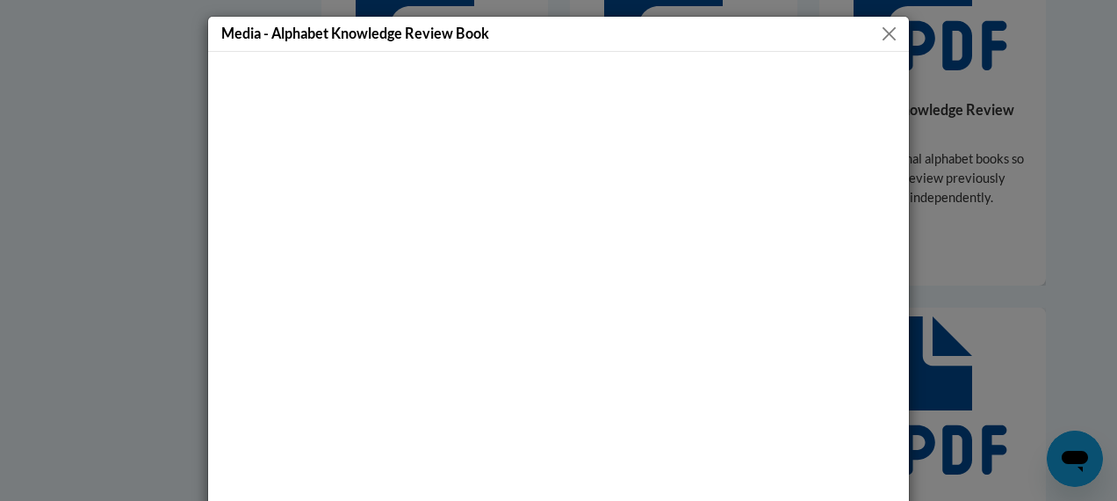
click at [880, 37] on button "Close" at bounding box center [889, 34] width 22 height 22
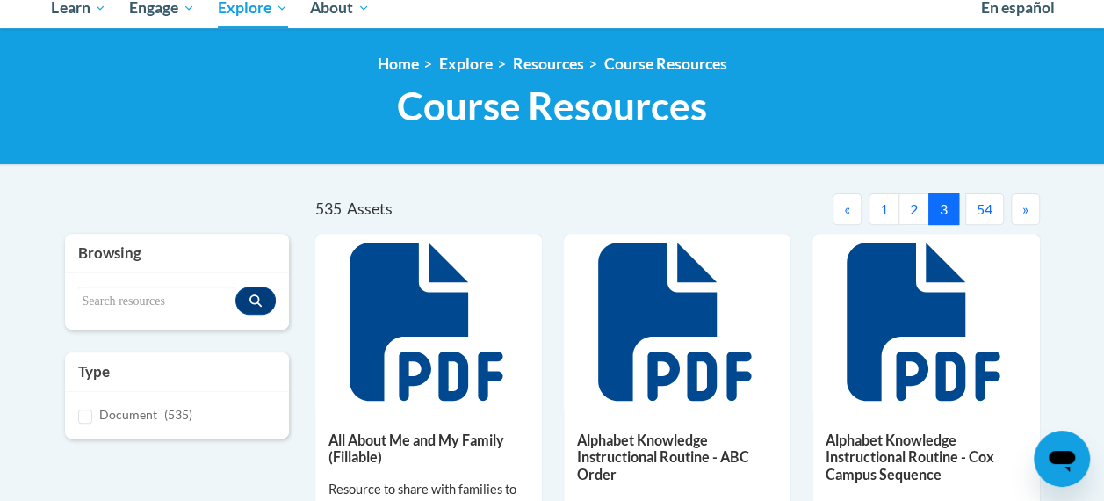
scroll to position [202, 0]
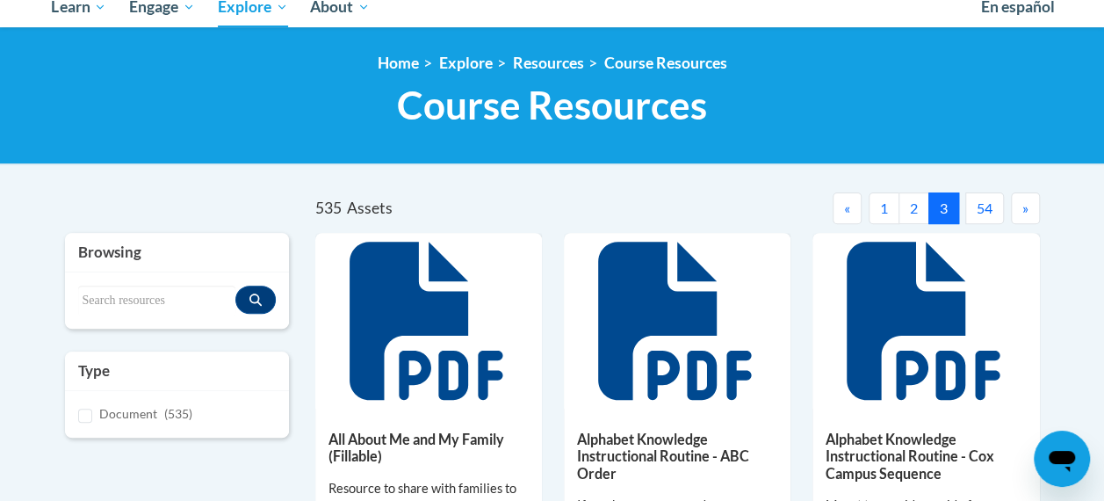
click at [1024, 210] on span "»" at bounding box center [1026, 207] width 6 height 17
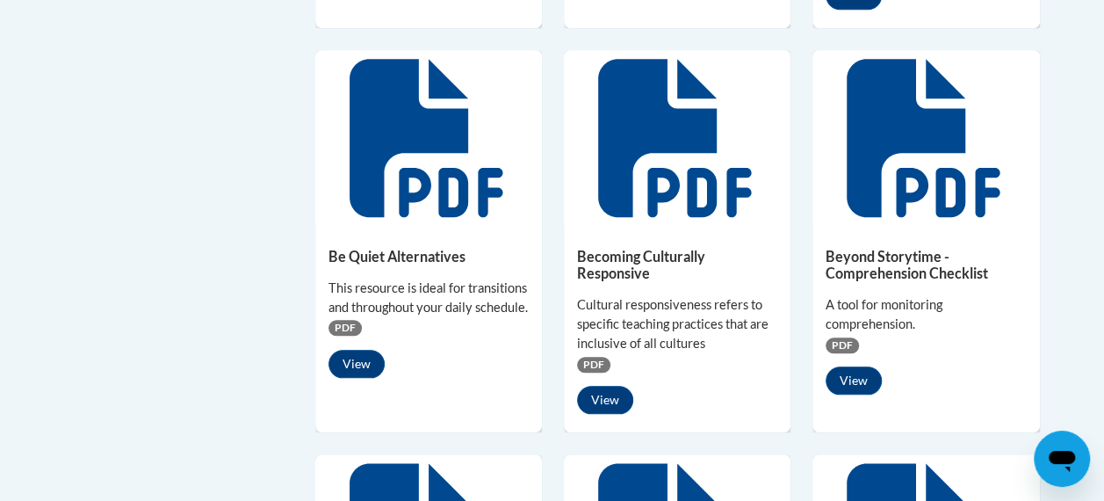
scroll to position [791, 0]
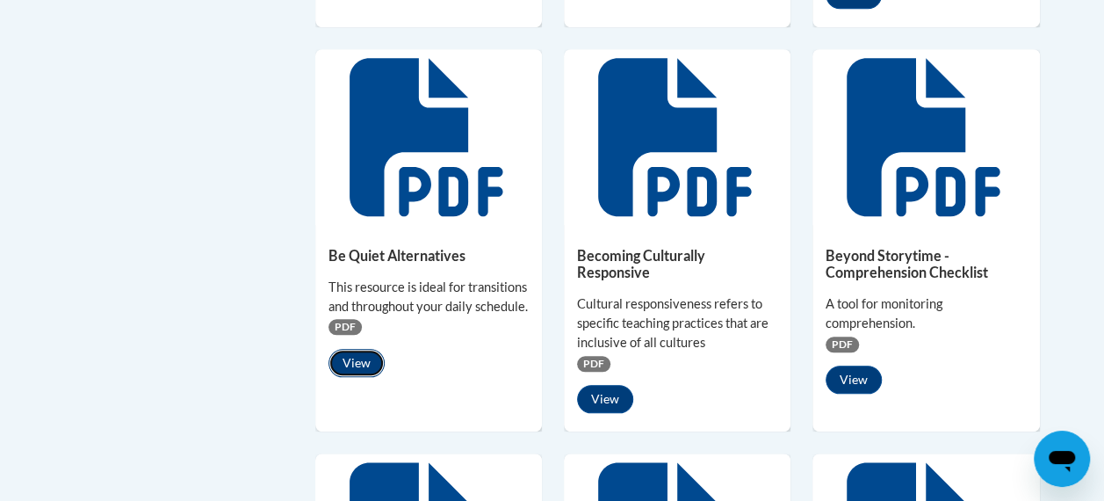
click at [353, 361] on button "View" at bounding box center [357, 363] width 56 height 28
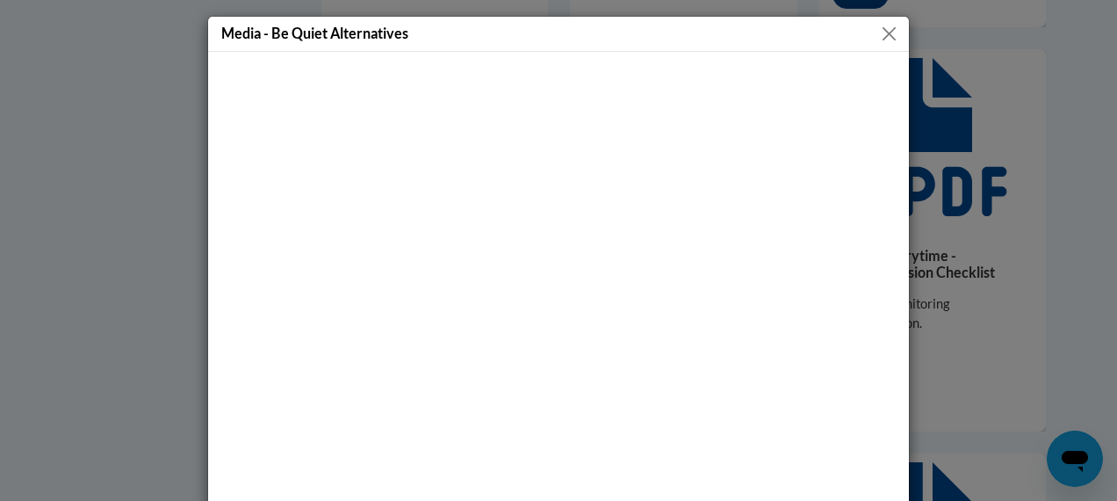
click at [880, 25] on button "Close" at bounding box center [889, 34] width 22 height 22
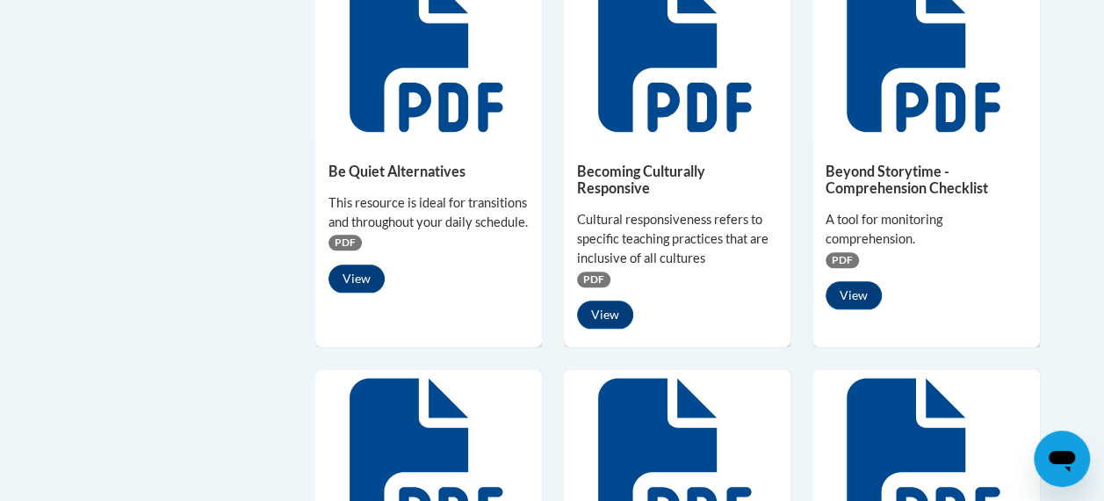
scroll to position [876, 0]
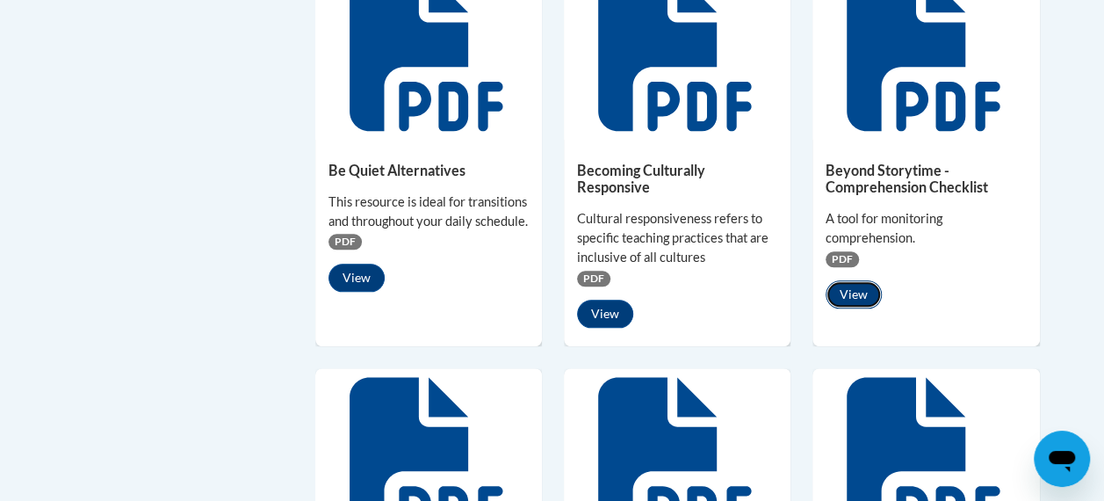
click at [861, 280] on button "View" at bounding box center [854, 294] width 56 height 28
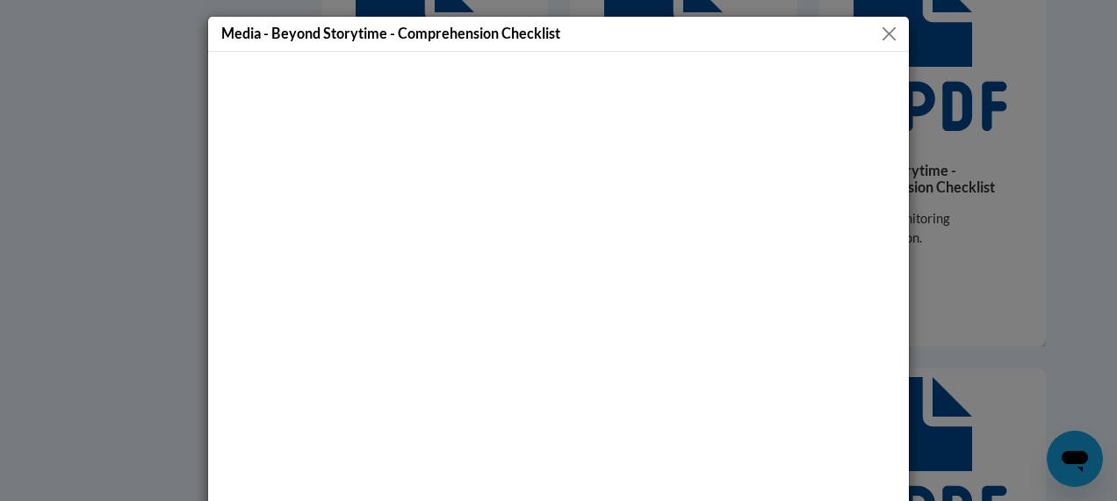
click at [880, 31] on button "Close" at bounding box center [889, 34] width 22 height 22
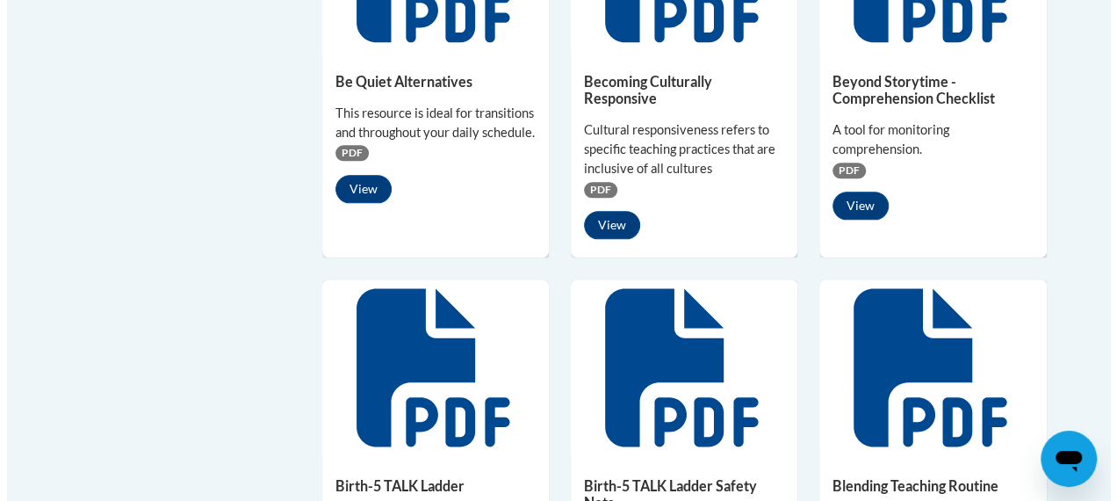
scroll to position [964, 0]
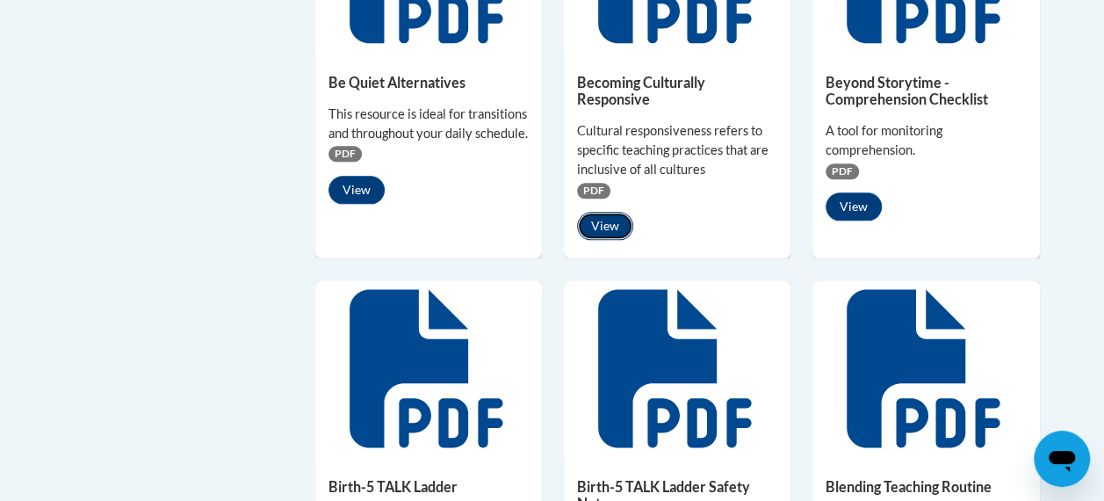
click at [611, 218] on button "View" at bounding box center [605, 226] width 56 height 28
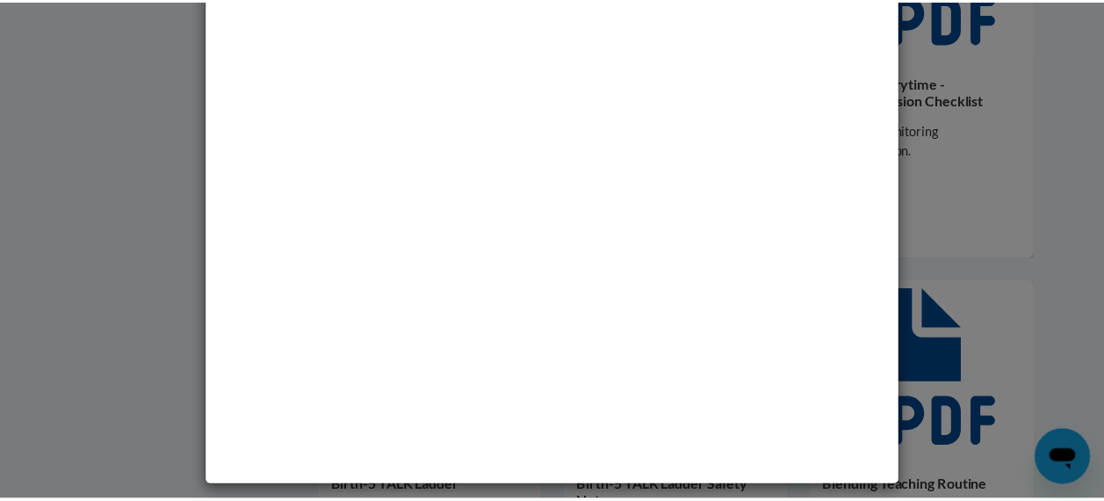
scroll to position [0, 0]
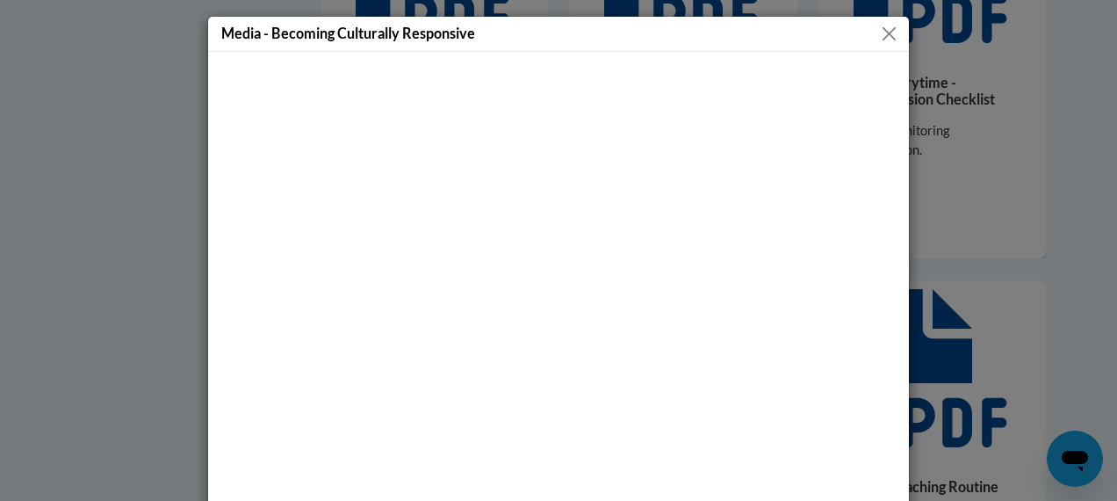
click at [882, 39] on button "Close" at bounding box center [889, 34] width 22 height 22
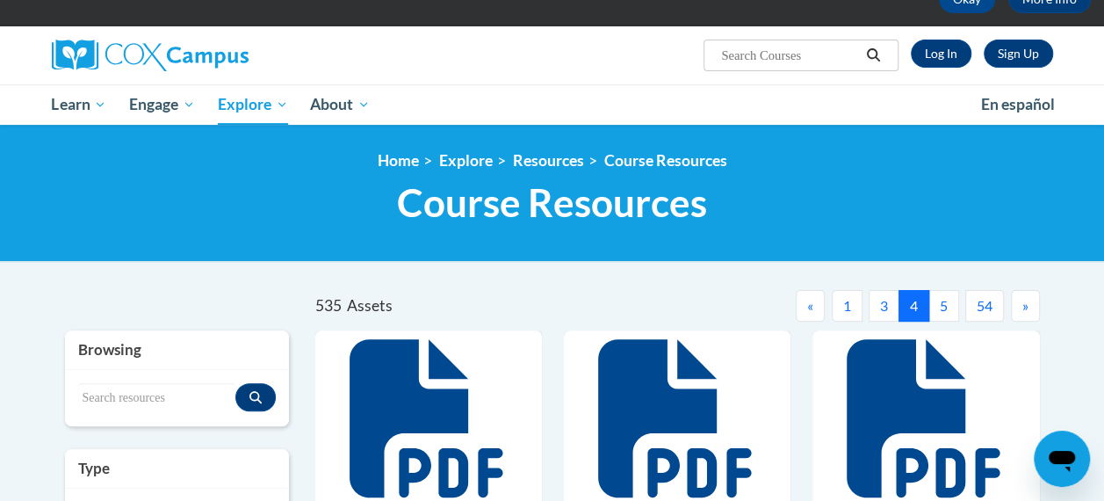
scroll to position [108, 0]
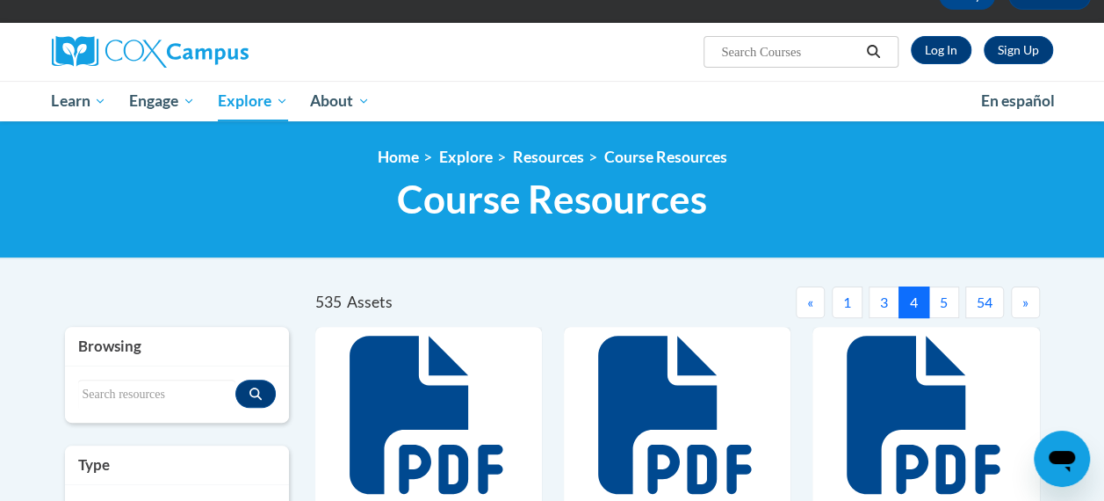
click at [943, 307] on button "5" at bounding box center [944, 302] width 31 height 32
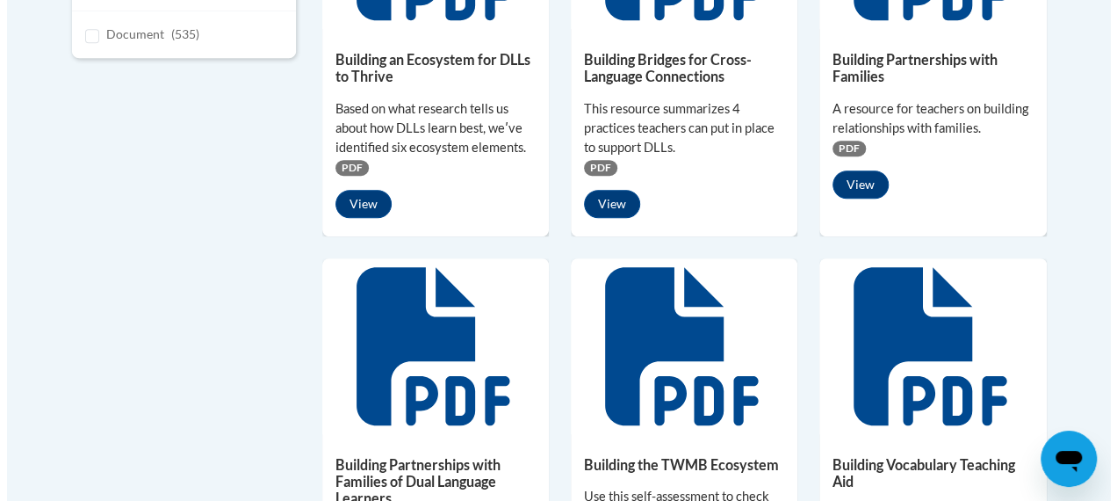
scroll to position [583, 0]
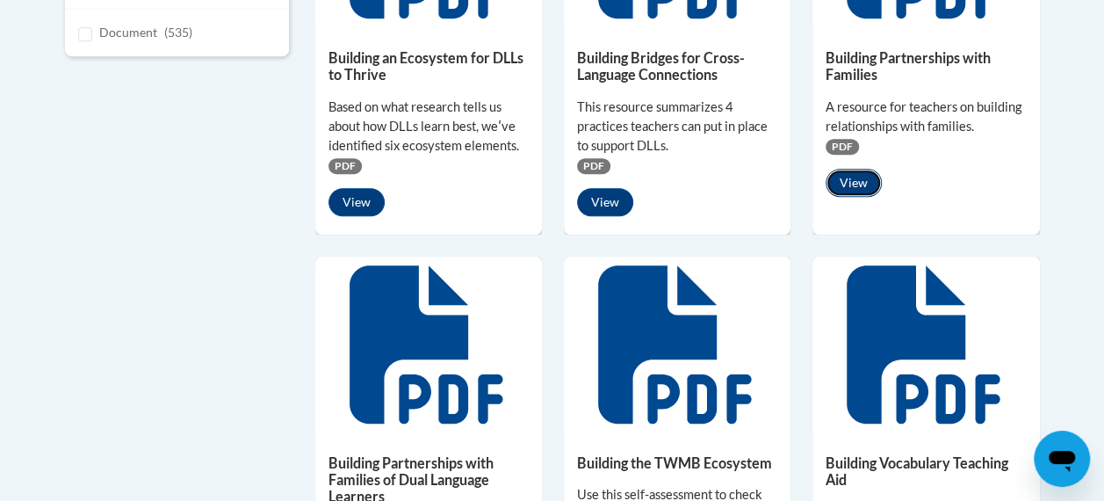
click at [862, 179] on button "View" at bounding box center [854, 183] width 56 height 28
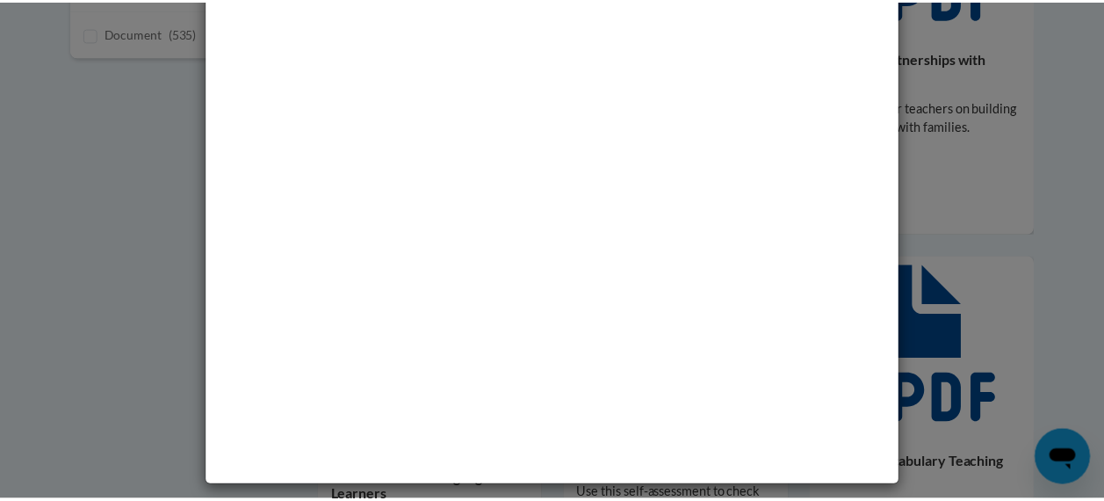
scroll to position [0, 0]
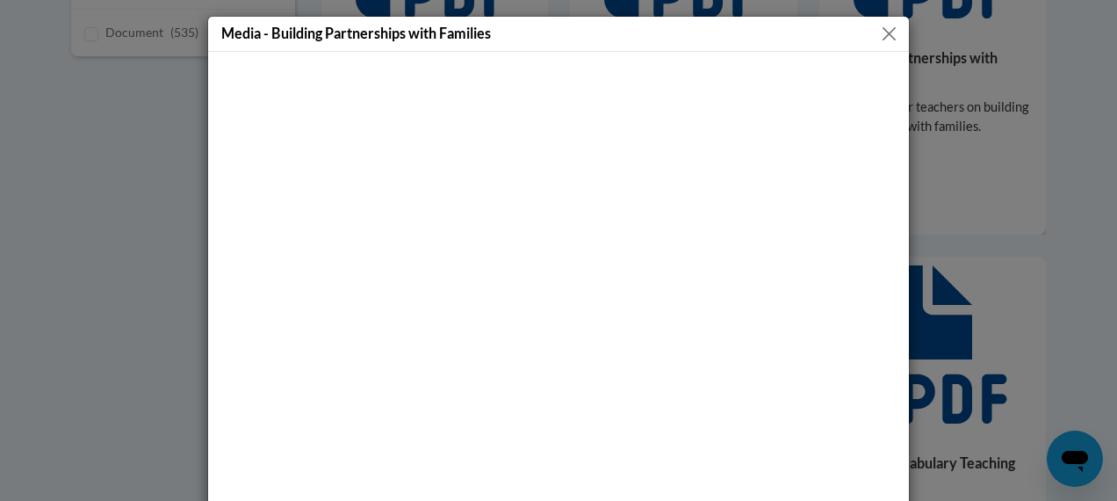
click at [880, 37] on button "Close" at bounding box center [889, 34] width 22 height 22
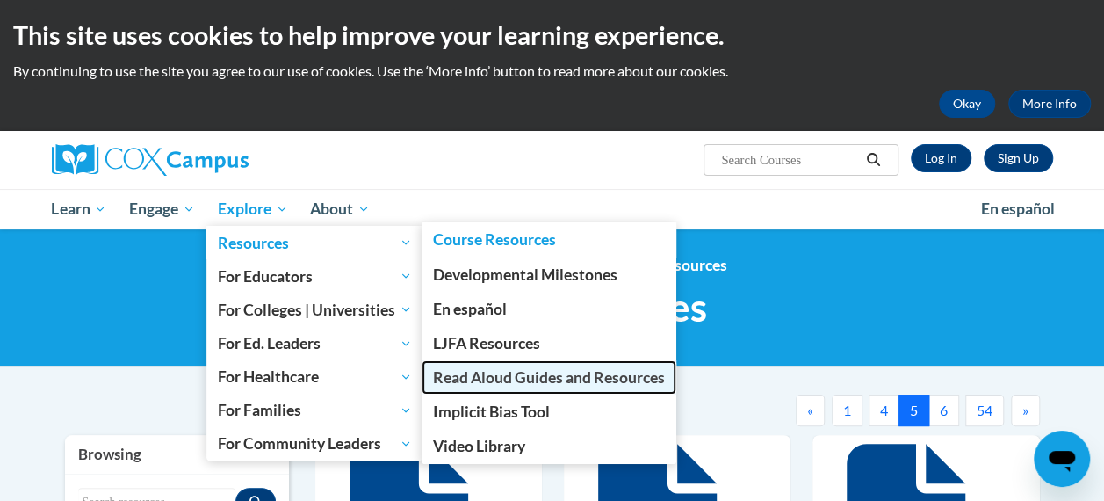
click at [485, 371] on span "Read Aloud Guides and Resources" at bounding box center [549, 377] width 232 height 18
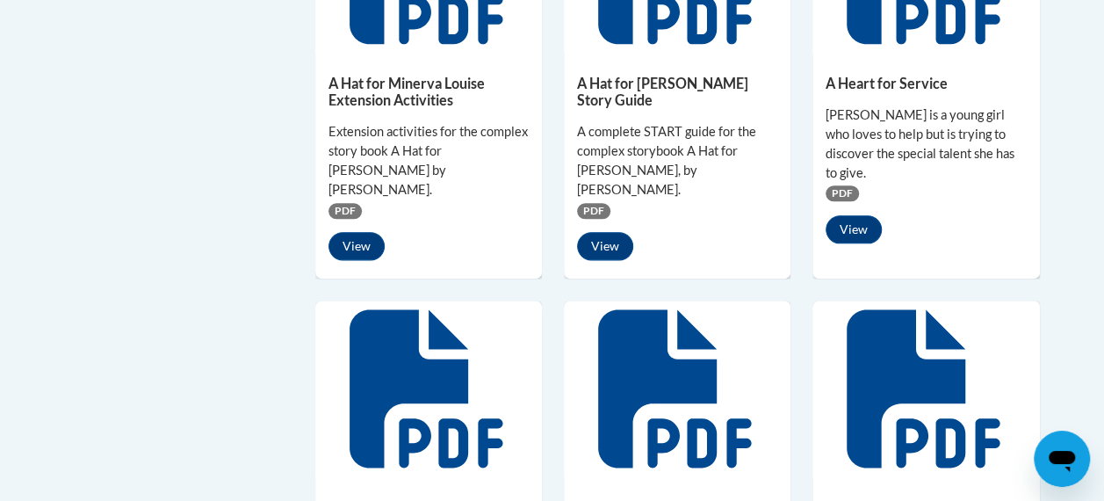
scroll to position [983, 0]
